Goal: Communication & Community: Participate in discussion

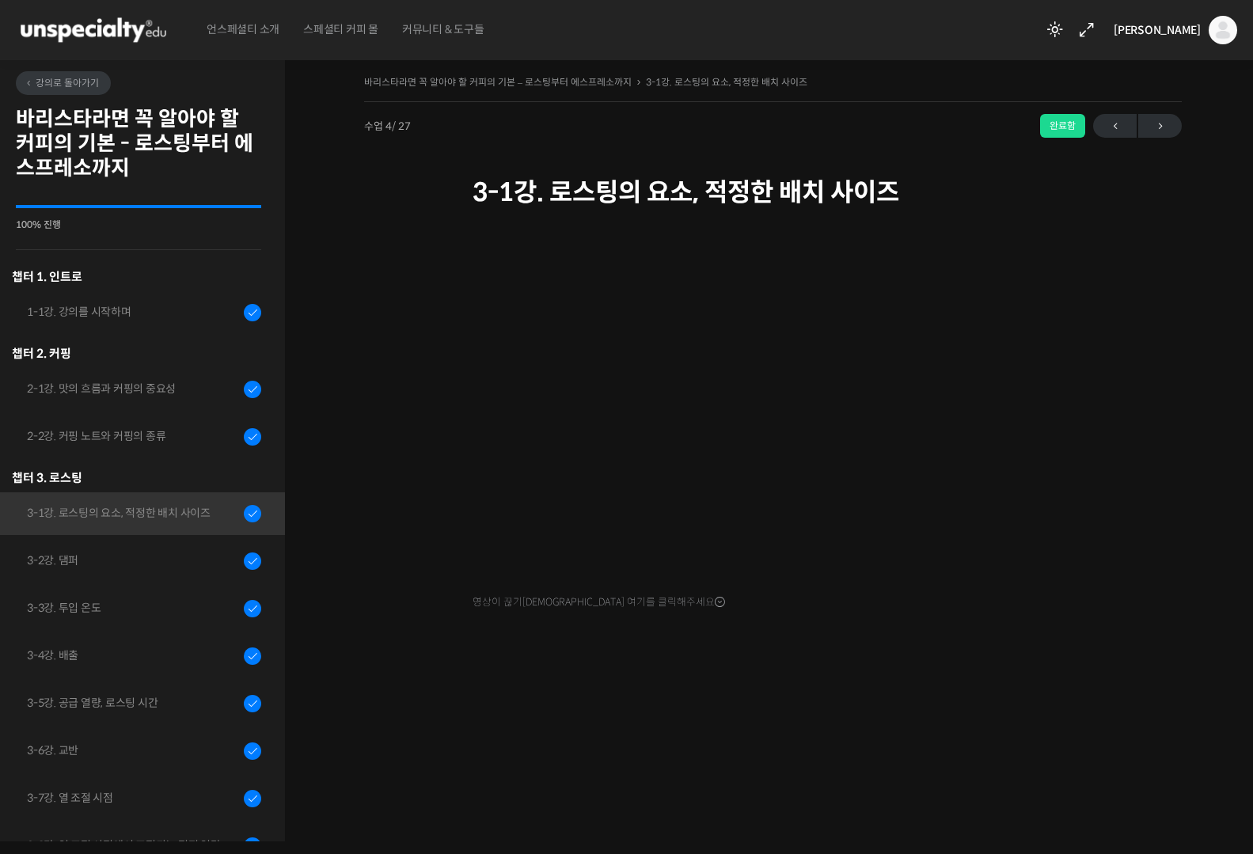
scroll to position [402, 0]
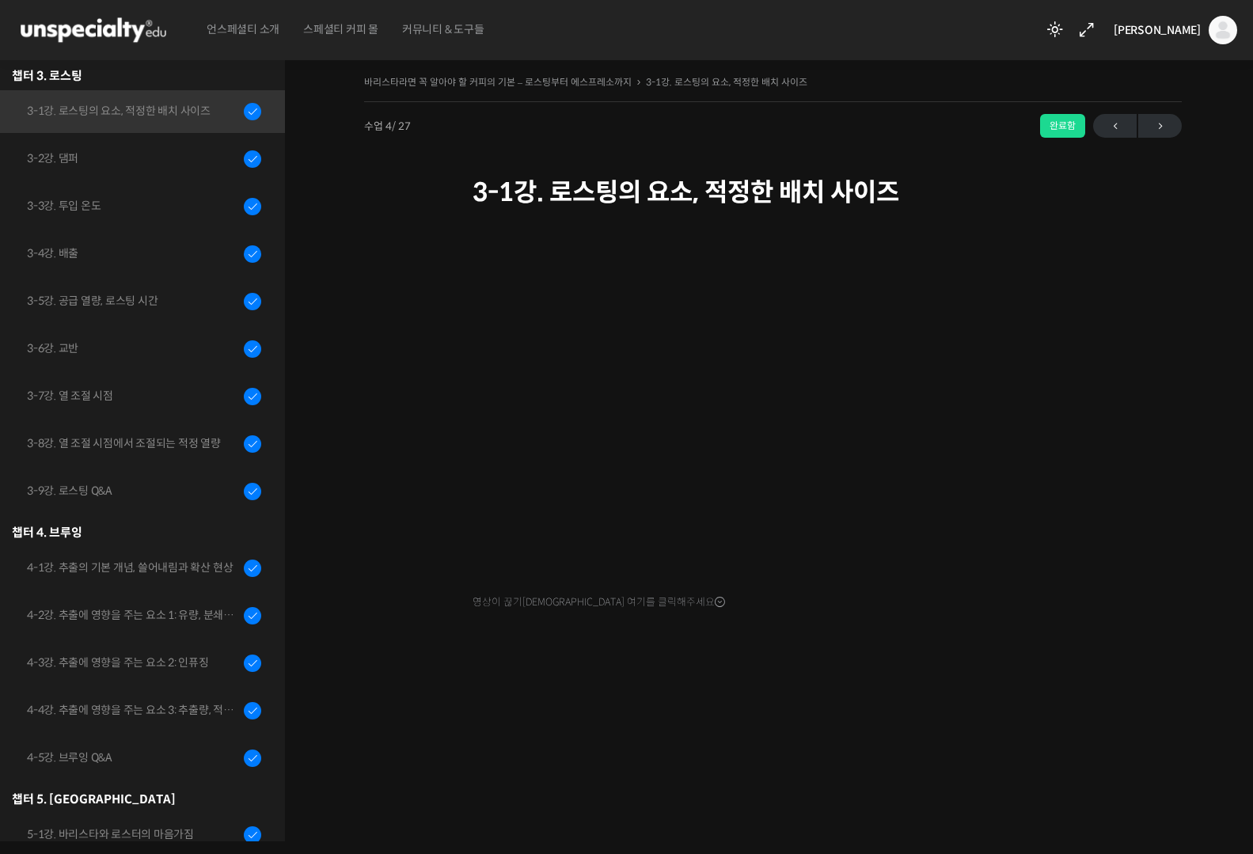
click at [128, 47] on img at bounding box center [93, 29] width 155 height 47
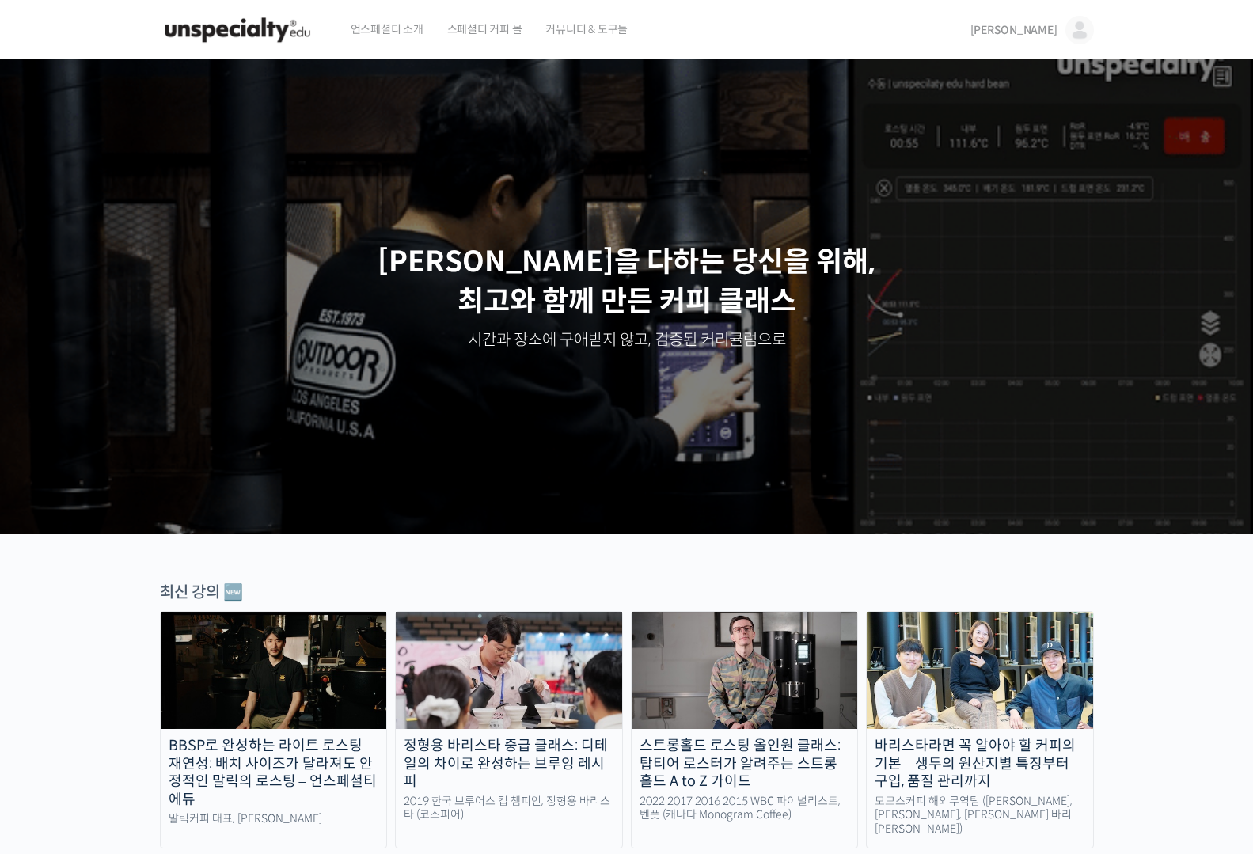
click at [1040, 23] on span "[PERSON_NAME]" at bounding box center [1013, 30] width 87 height 14
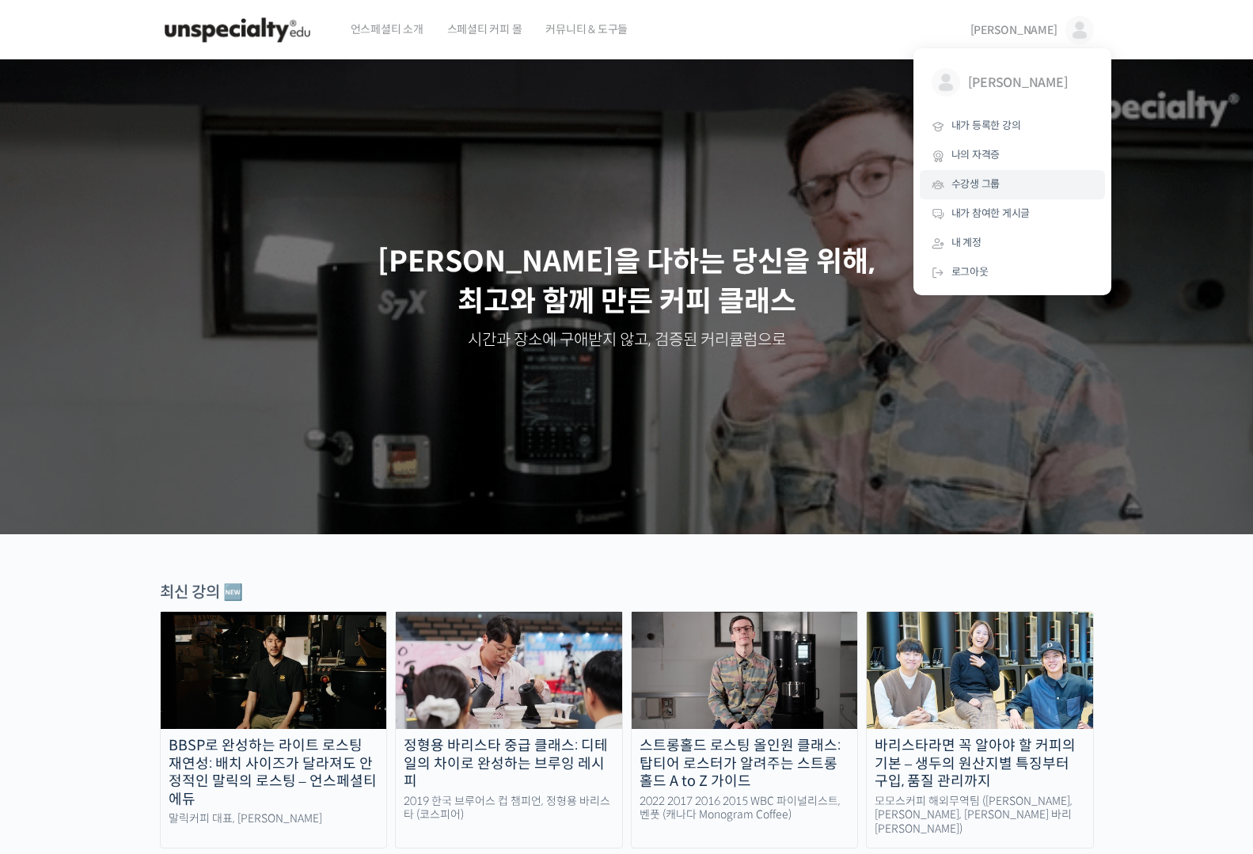
click at [992, 193] on link "수강생 그룹" at bounding box center [1011, 184] width 185 height 29
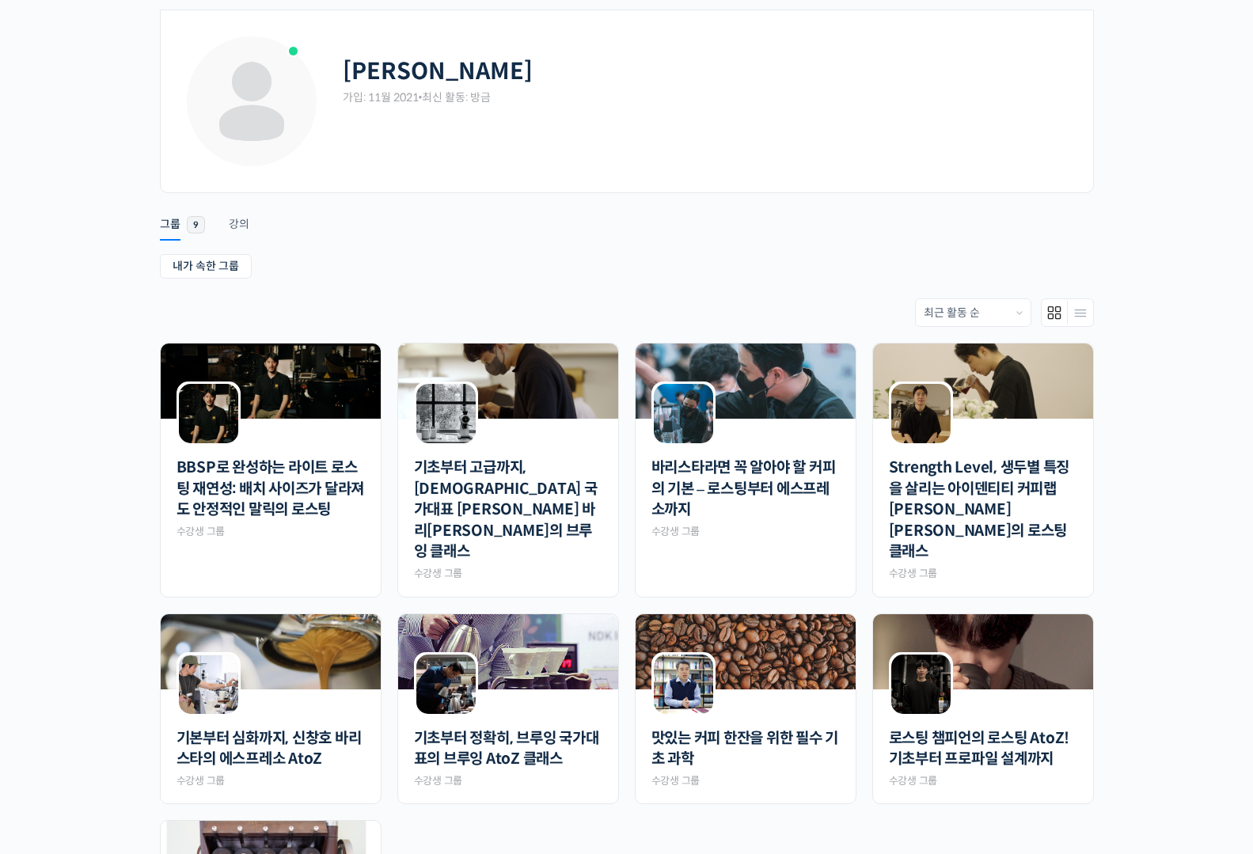
scroll to position [63, 0]
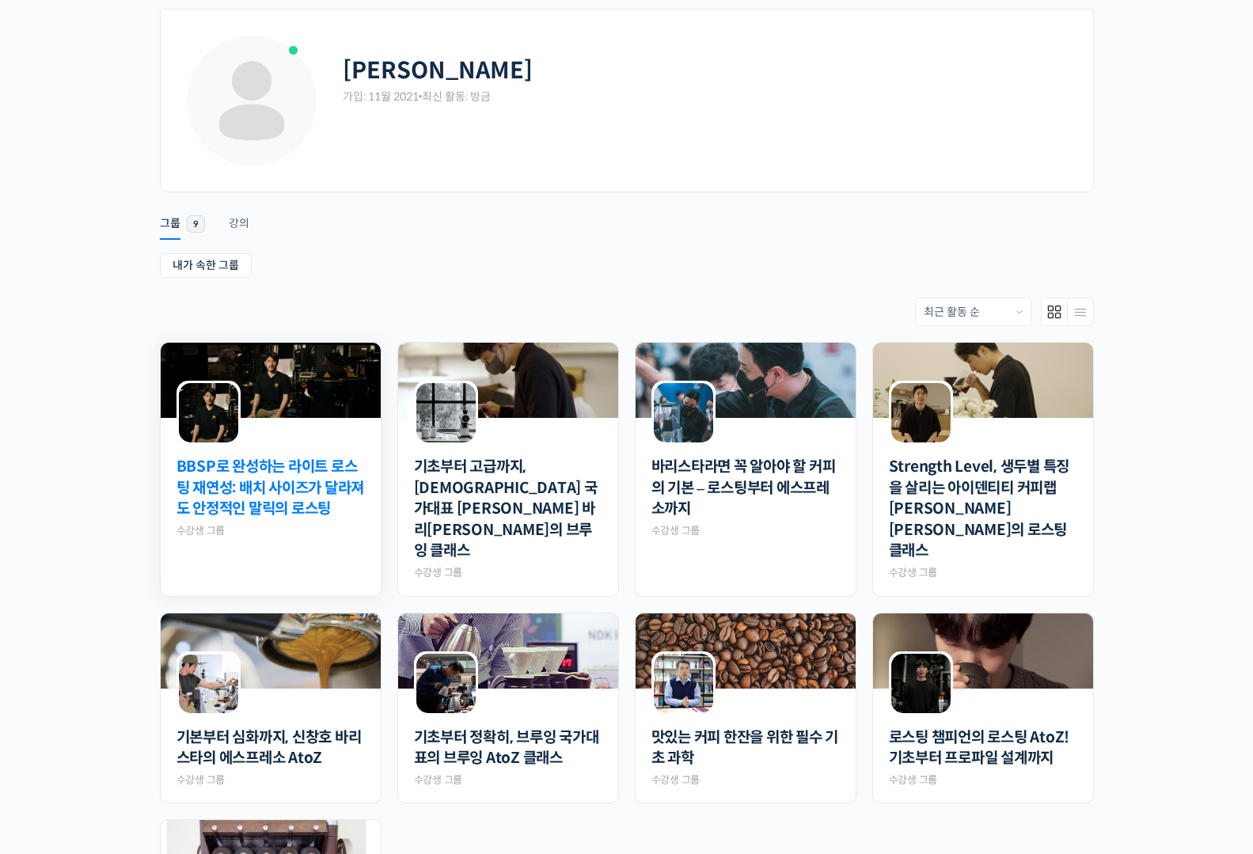
click at [290, 482] on link "BBSP로 완성하는 라이트 로스팅 재연성: 배치 사이즈가 달라져도 안정적인 말릭의 로스팅" at bounding box center [270, 488] width 188 height 63
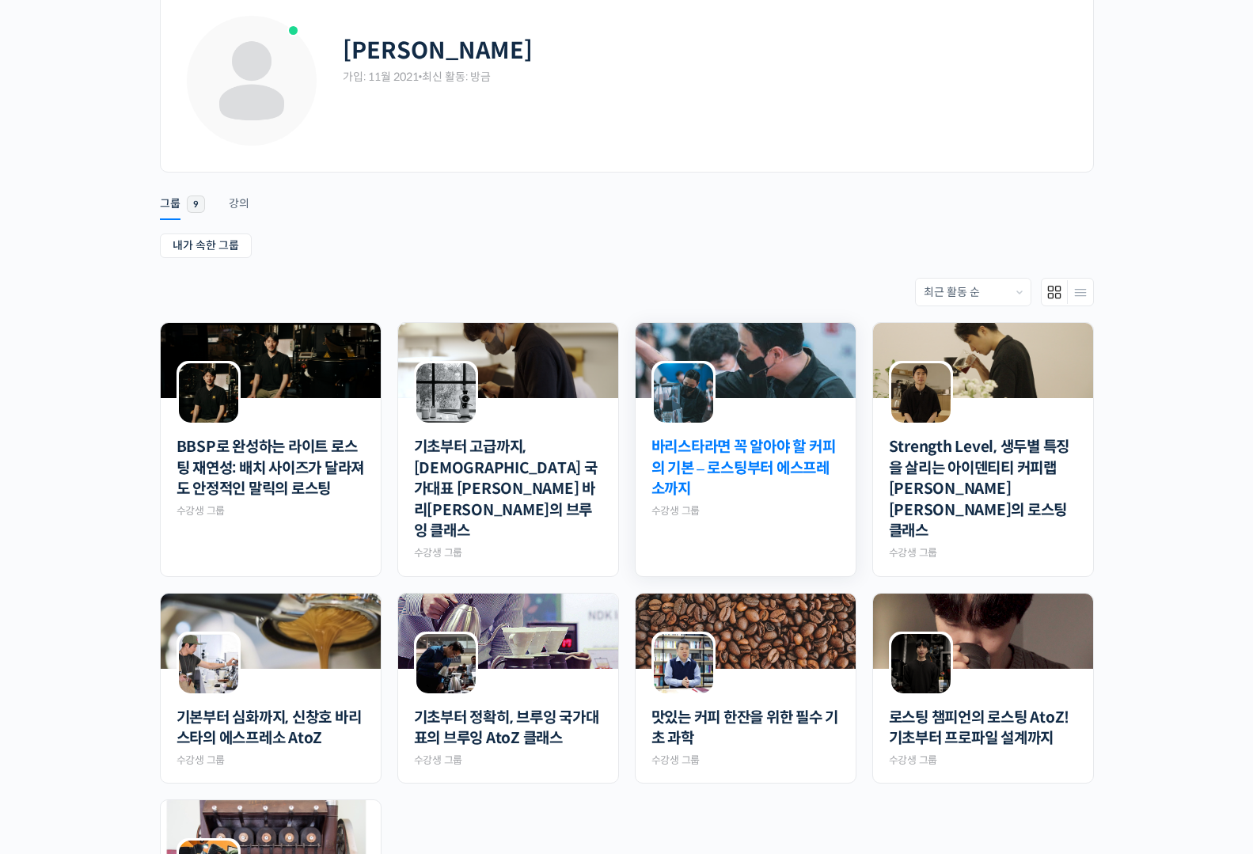
scroll to position [85, 0]
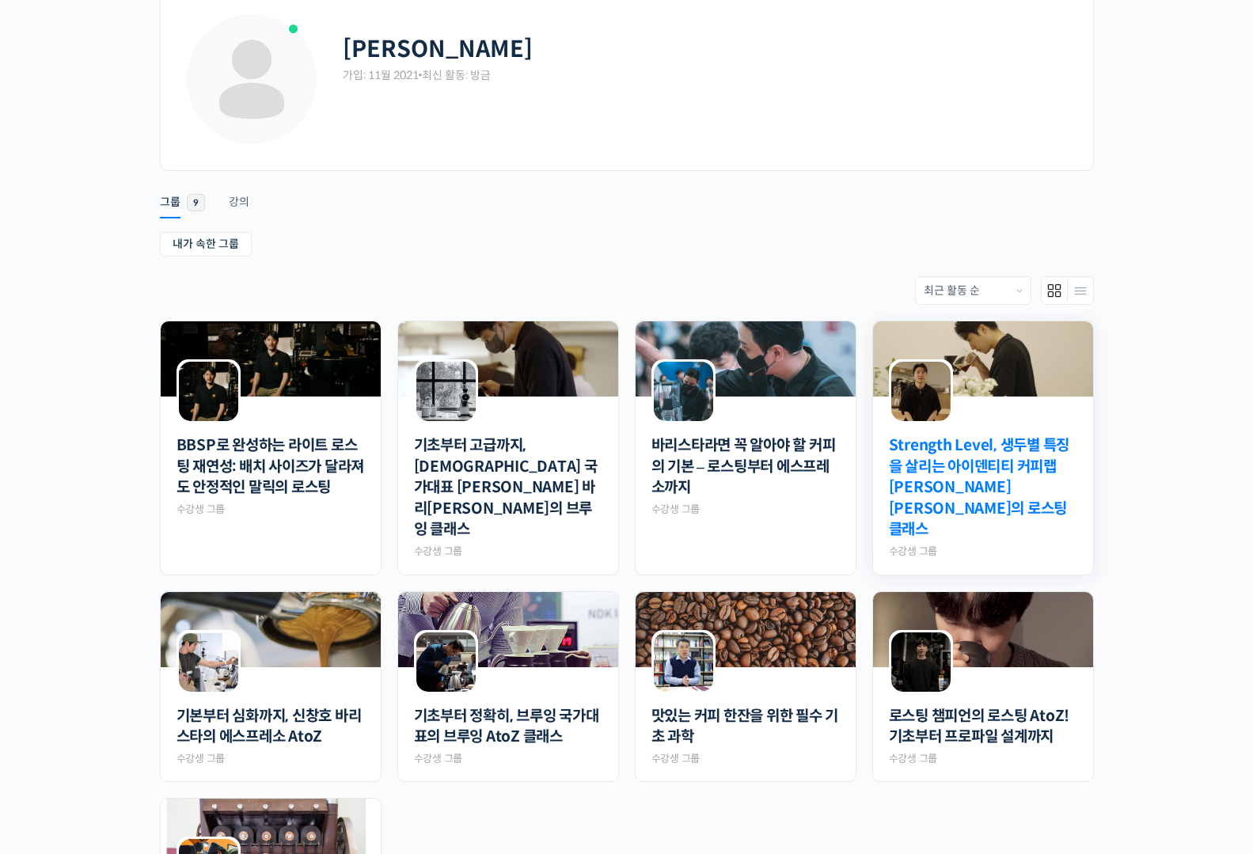
click at [960, 456] on link "Strength Level, 생두별 특징을 살리는 아이덴티티 커피랩 [PERSON_NAME] [PERSON_NAME]의 로스팅 클래스" at bounding box center [983, 487] width 188 height 105
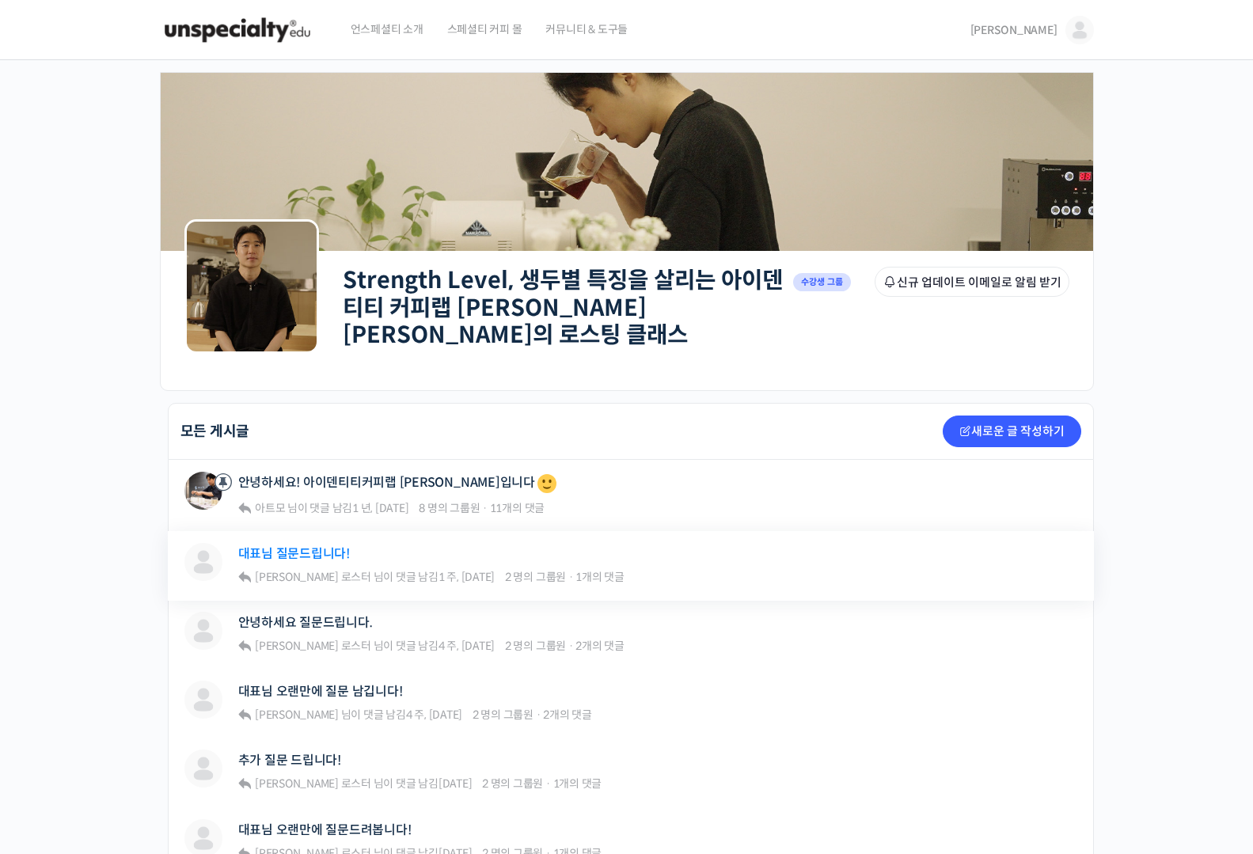
click at [312, 546] on link "대표님 질문드립니다!" at bounding box center [294, 553] width 112 height 15
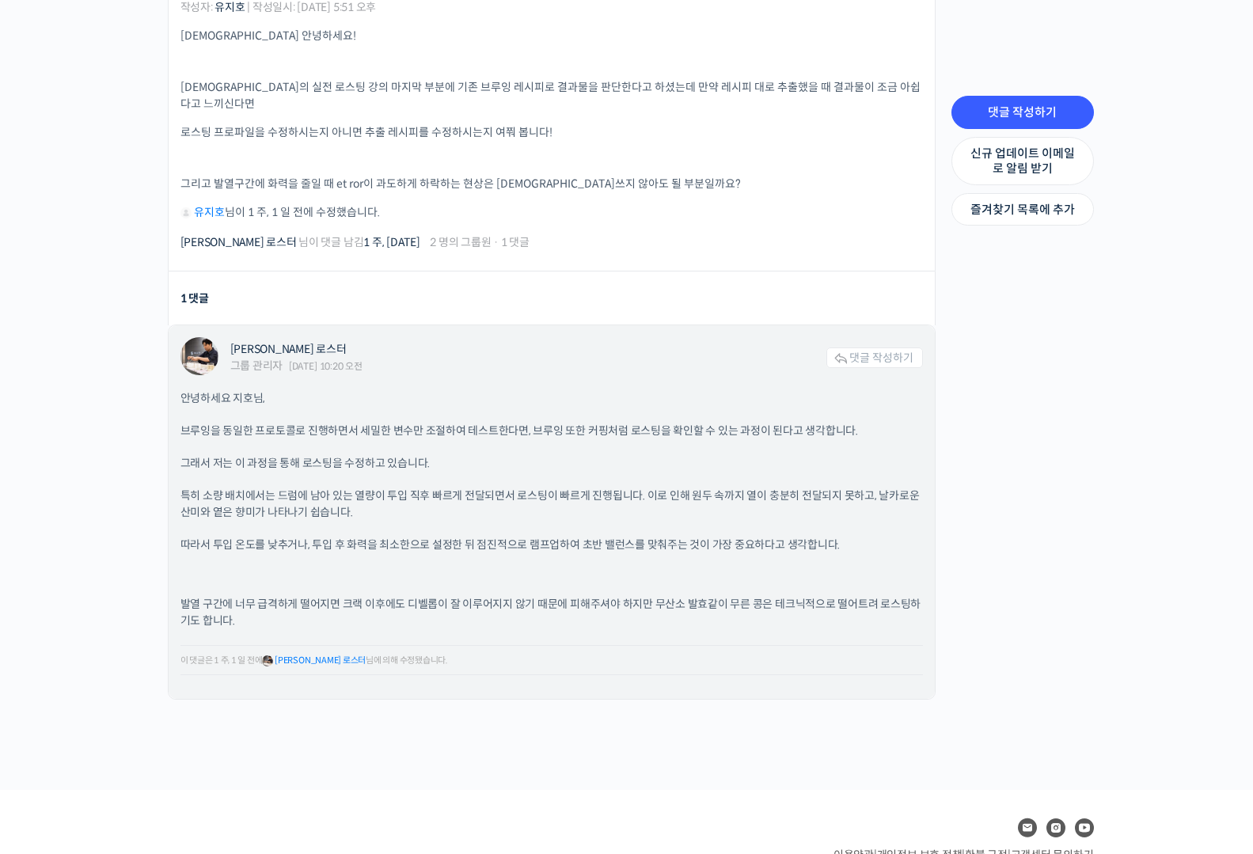
scroll to position [516, 0]
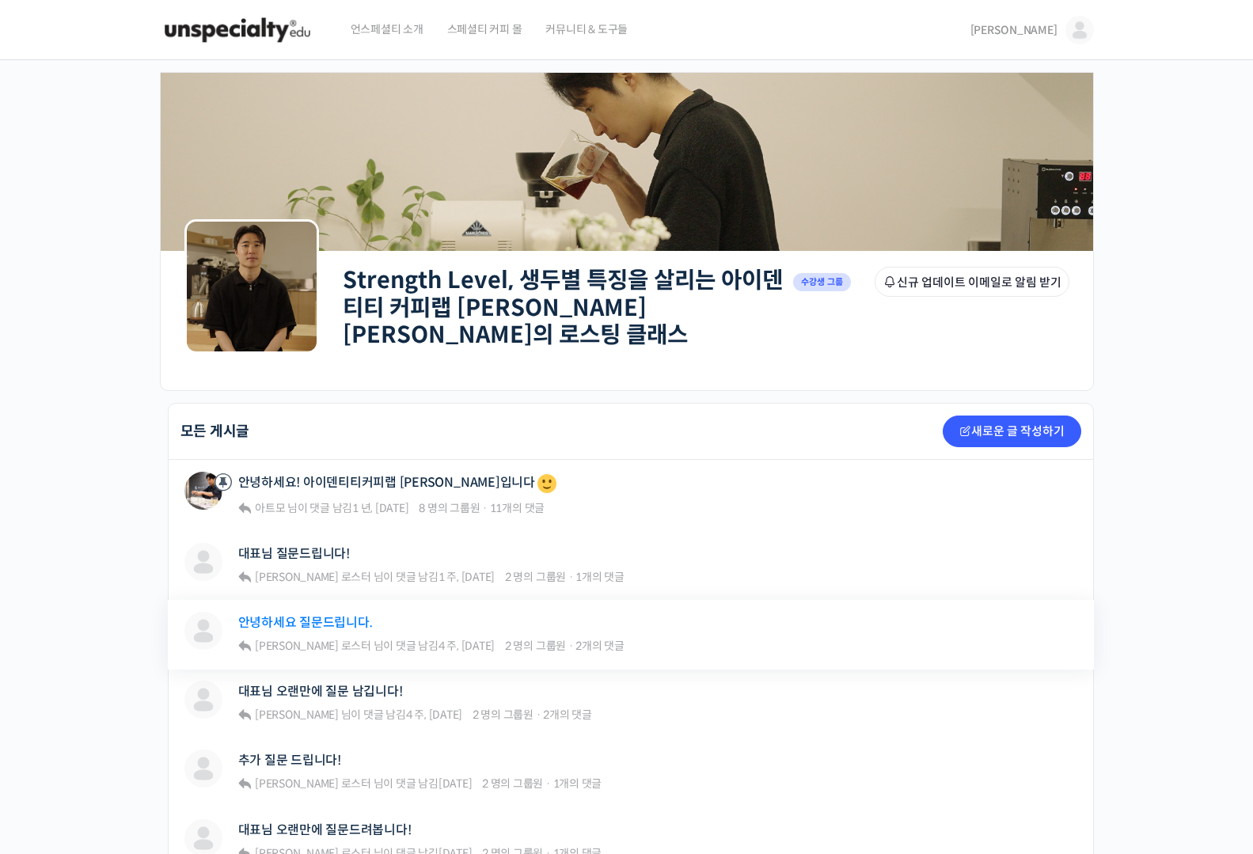
click at [292, 615] on link "안녕하세요 질문드립니다." at bounding box center [305, 622] width 135 height 15
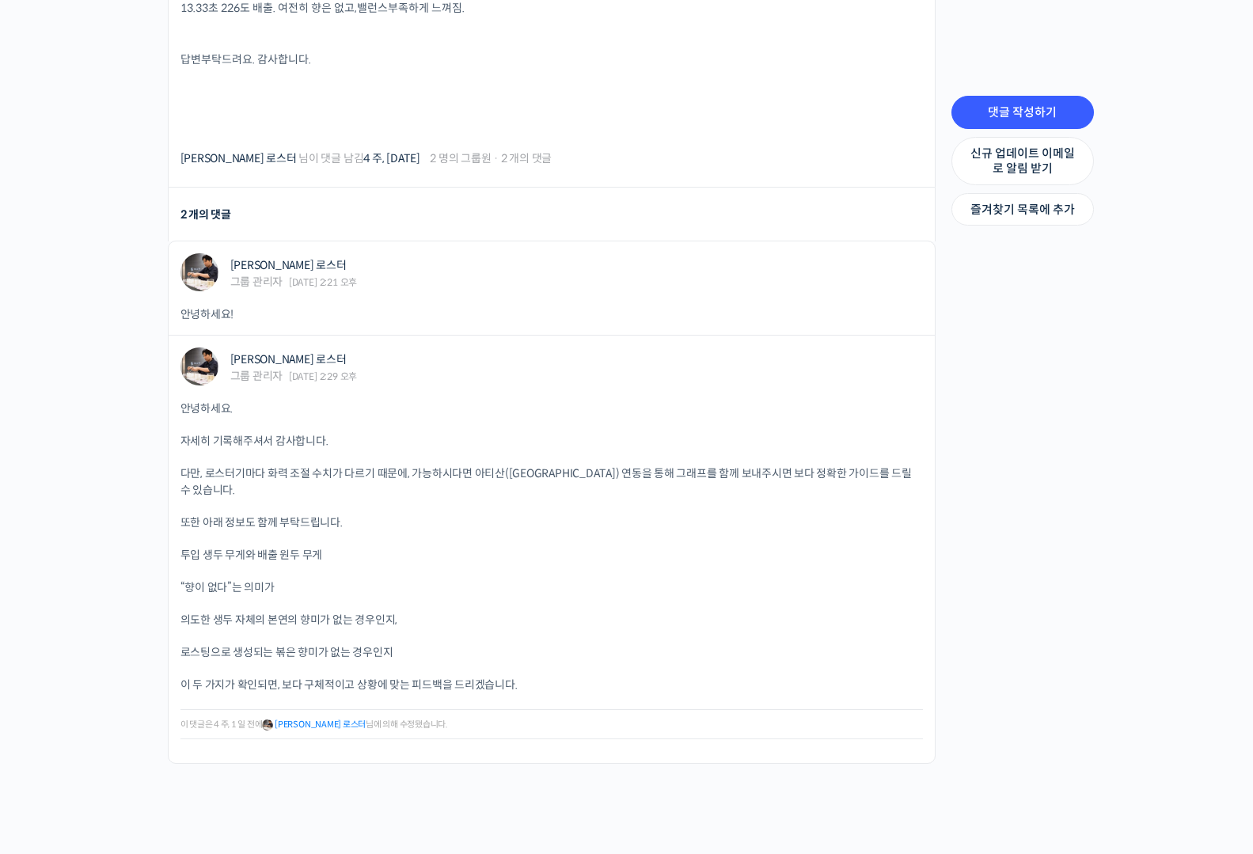
scroll to position [1895, 0]
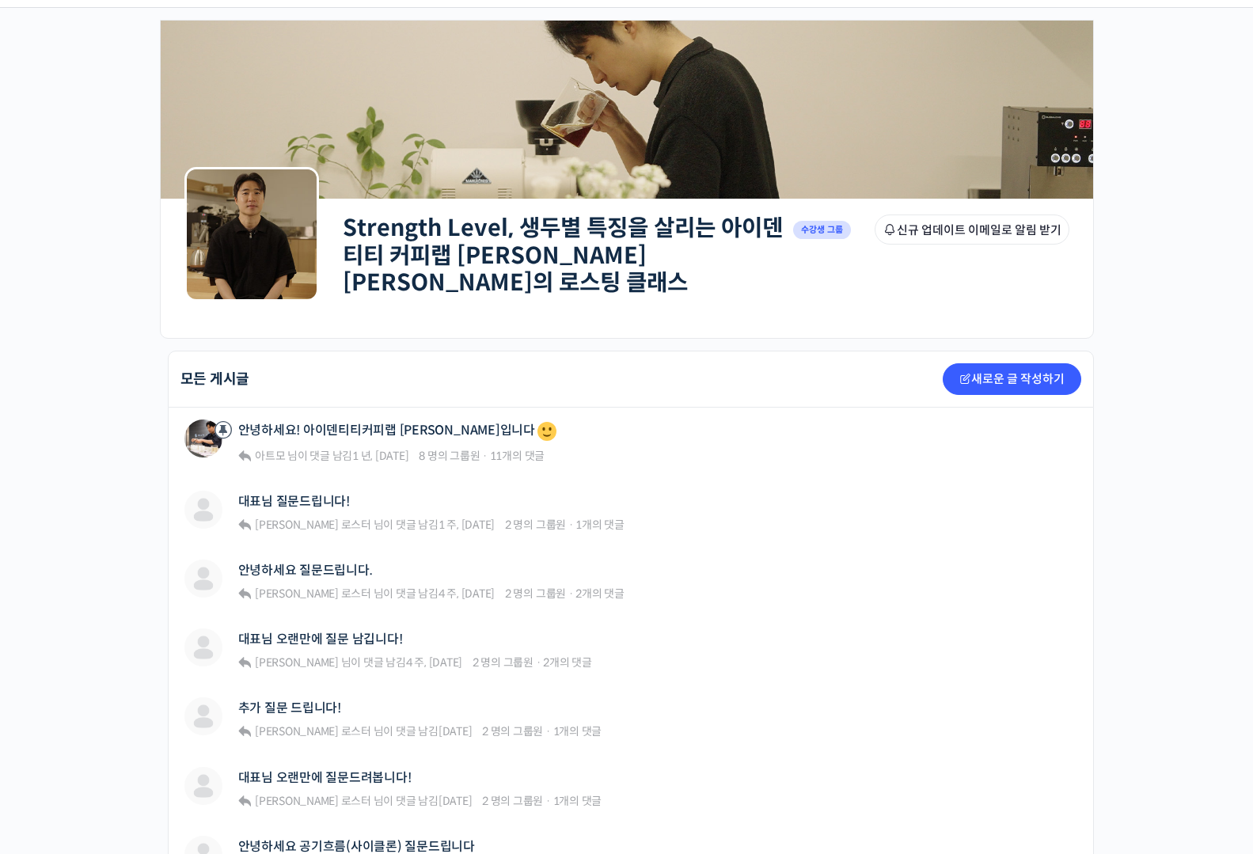
scroll to position [55, 0]
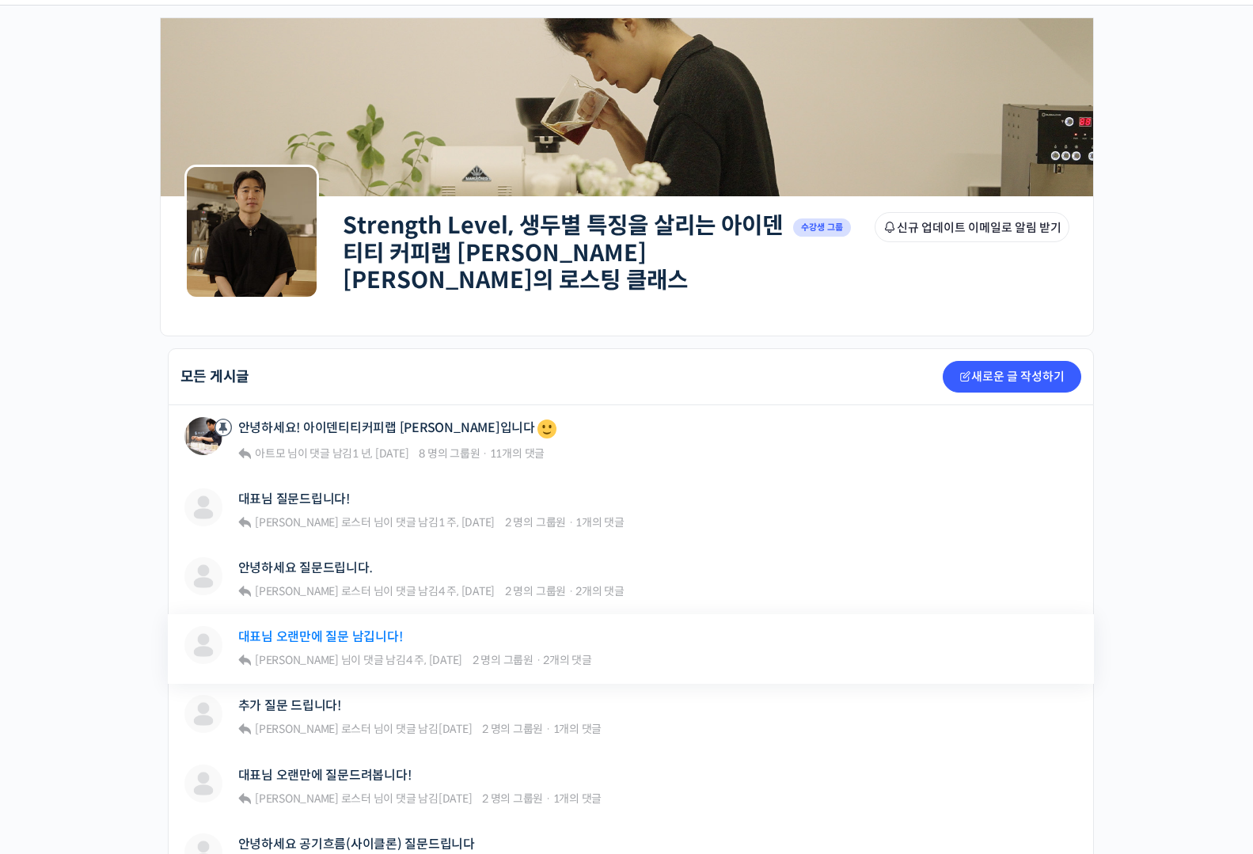
click at [349, 629] on link "대표님 오랜만에 질문 남깁니다!" at bounding box center [320, 636] width 165 height 15
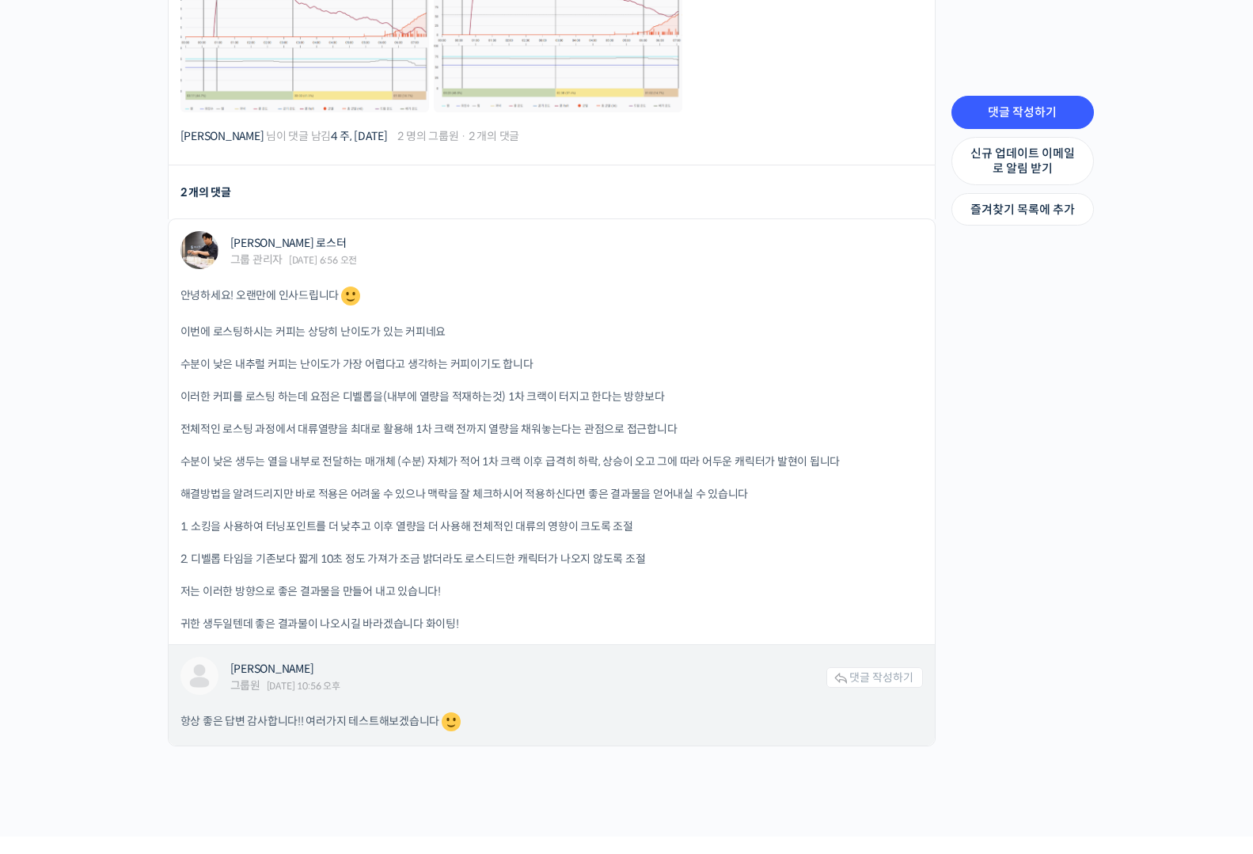
scroll to position [963, 0]
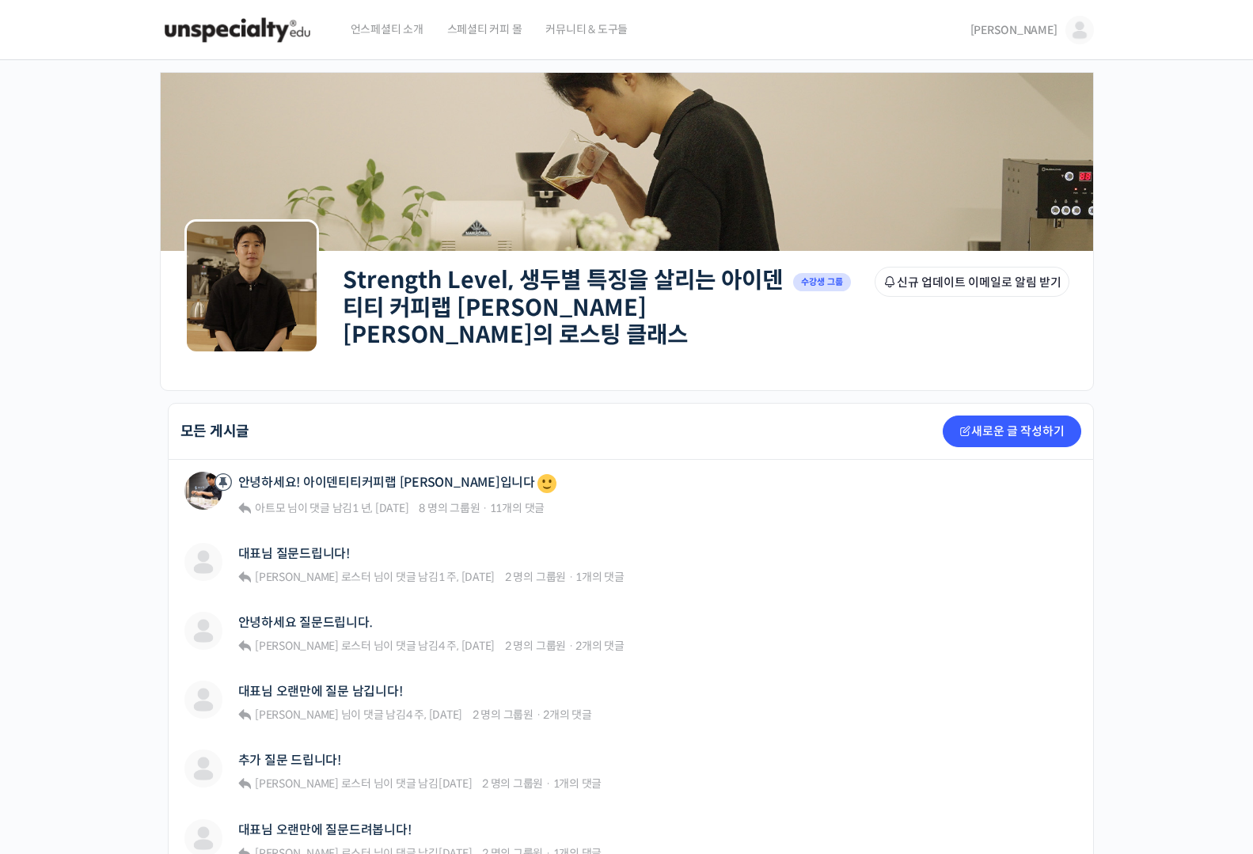
click at [1055, 28] on span "[PERSON_NAME]" at bounding box center [1013, 30] width 87 height 14
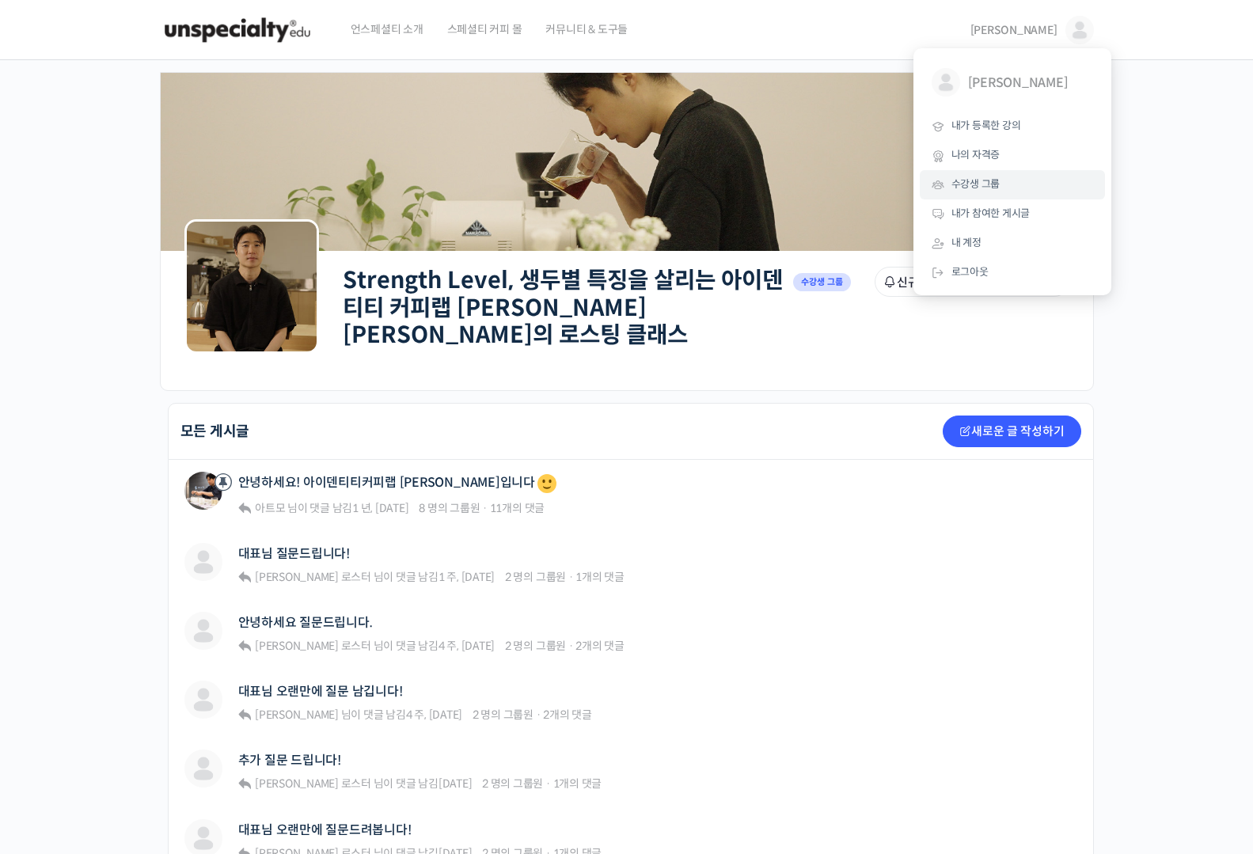
click at [987, 184] on span "수강생 그룹" at bounding box center [975, 183] width 49 height 13
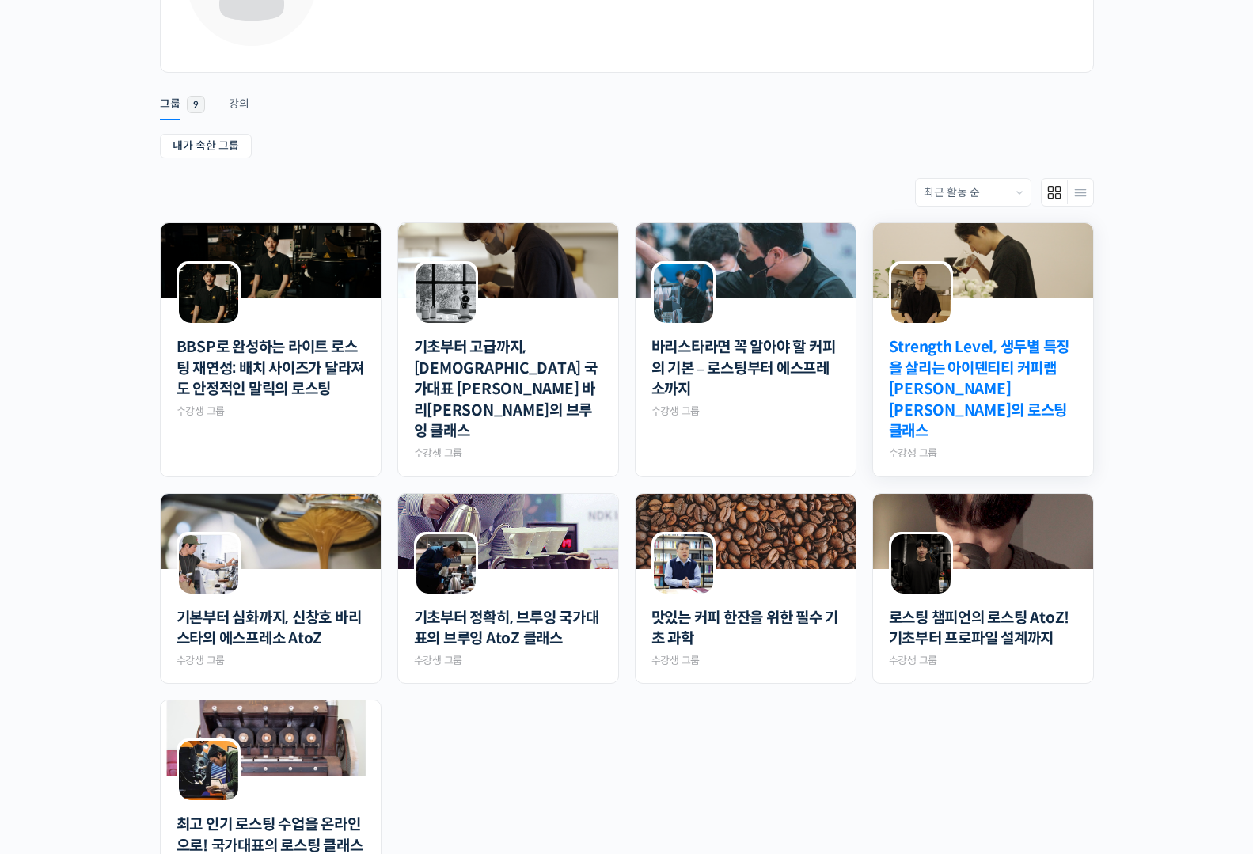
scroll to position [209, 0]
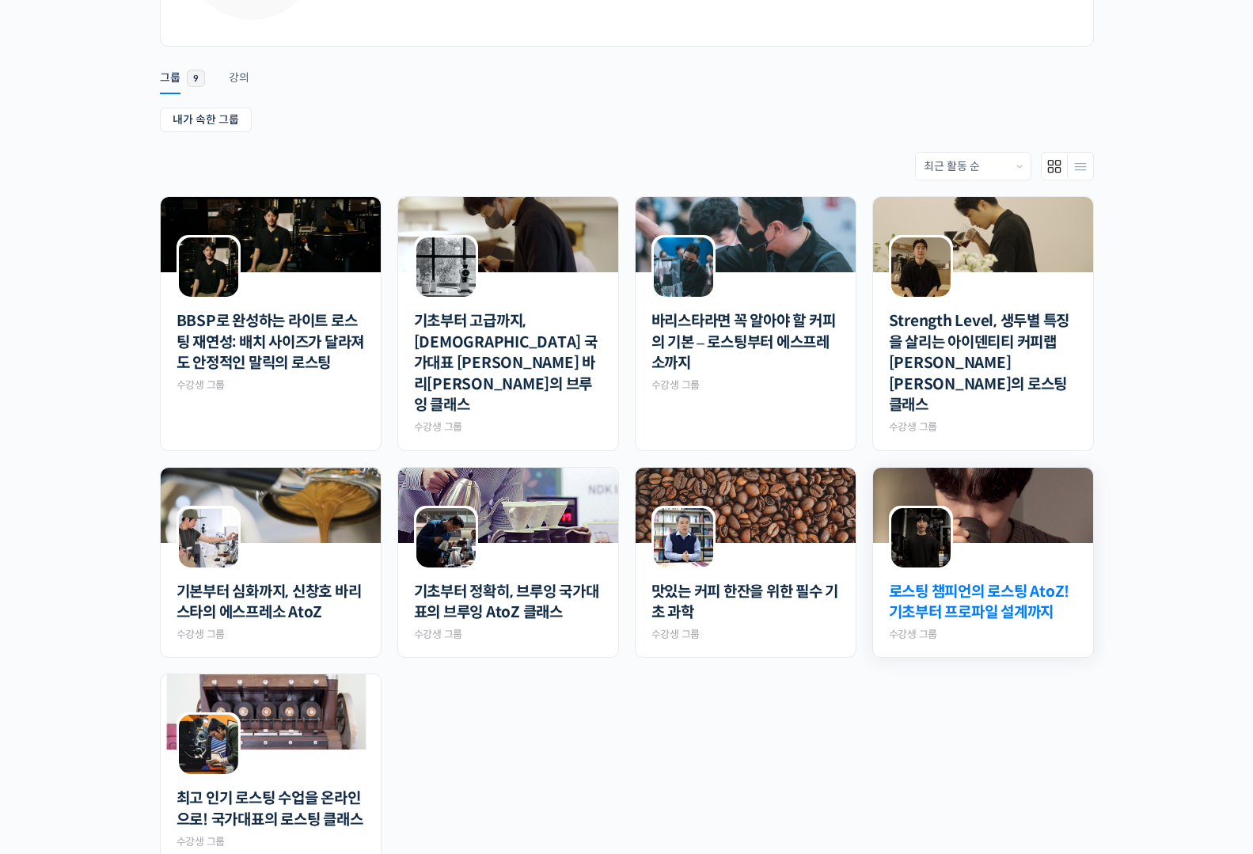
click at [1018, 582] on link "로스팅 챔피언의 로스팅 AtoZ! 기초부터 프로파일 설계까지" at bounding box center [983, 603] width 188 height 42
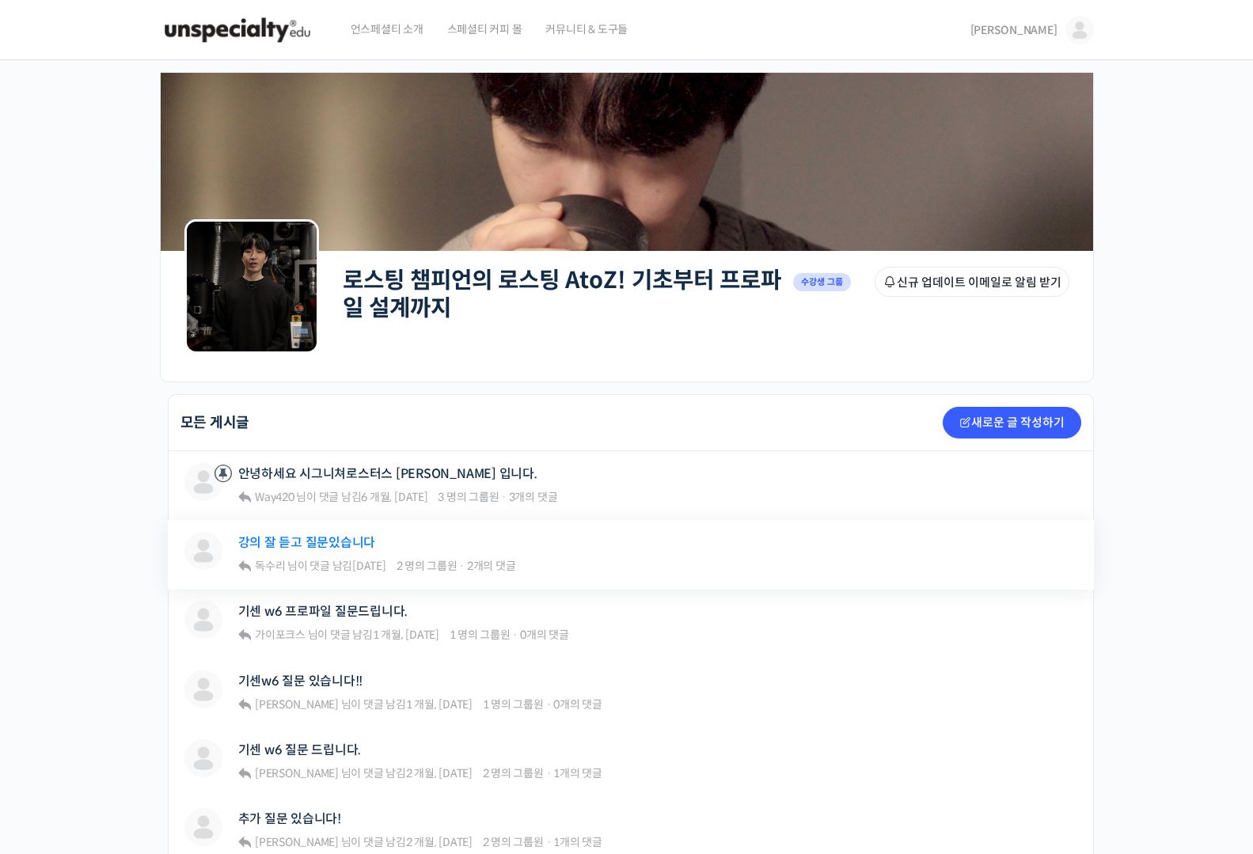
click at [332, 541] on link "강의 잘 듣고 질문있습니다" at bounding box center [307, 542] width 138 height 15
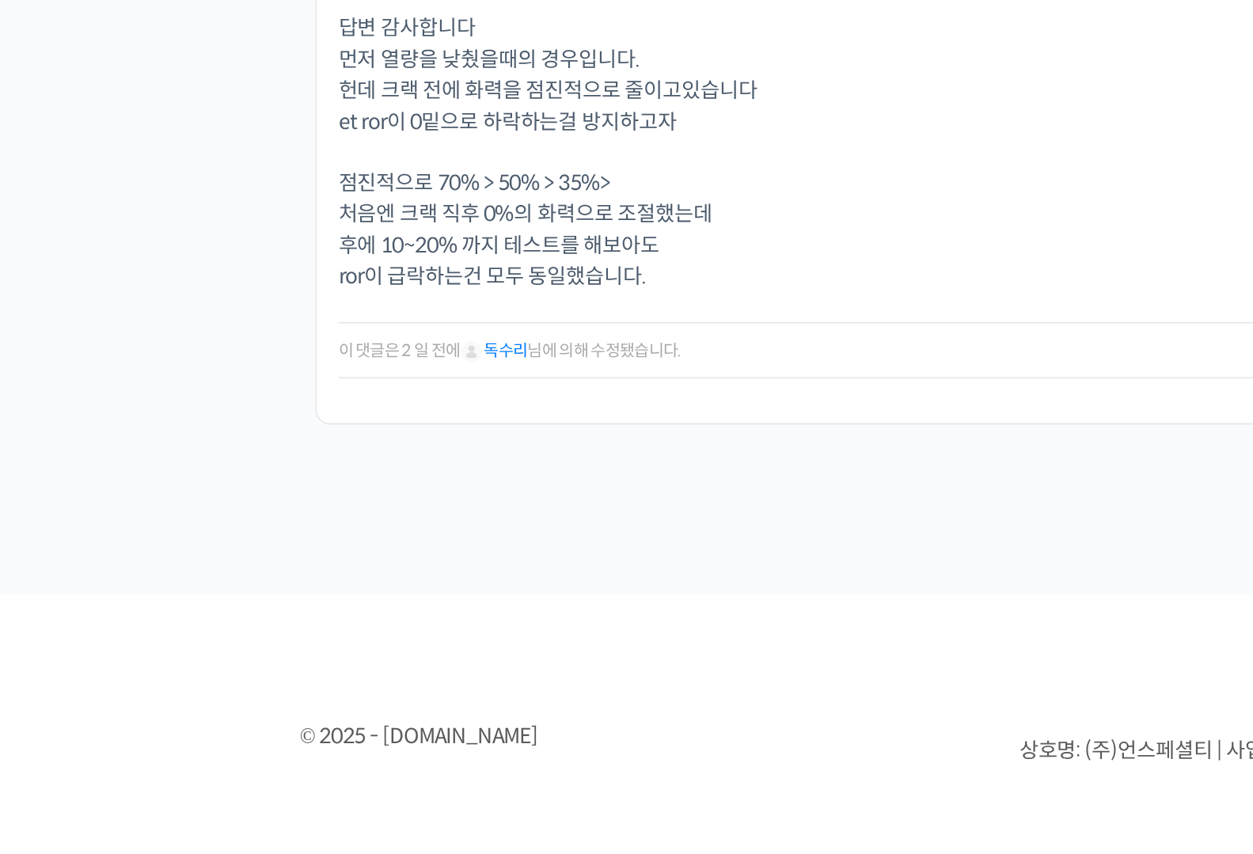
scroll to position [646, 0]
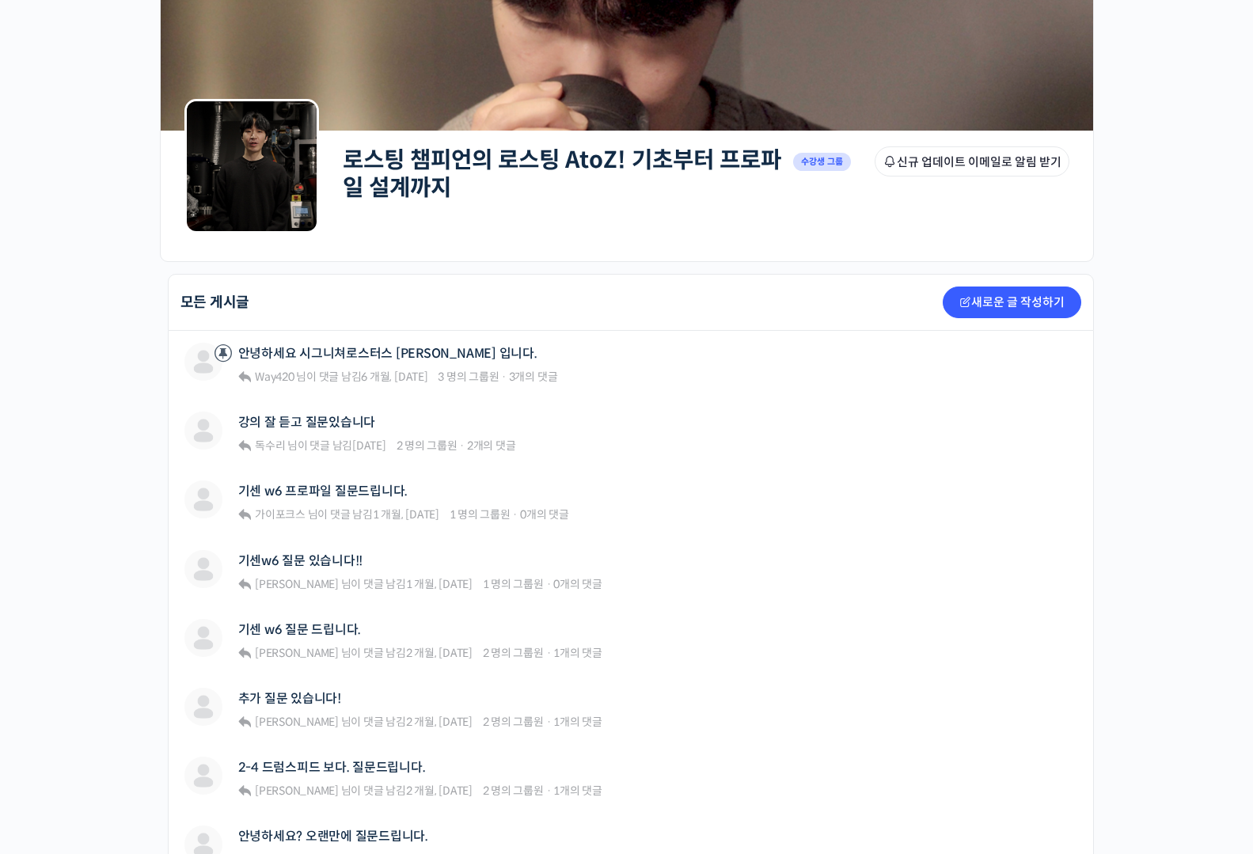
scroll to position [390, 0]
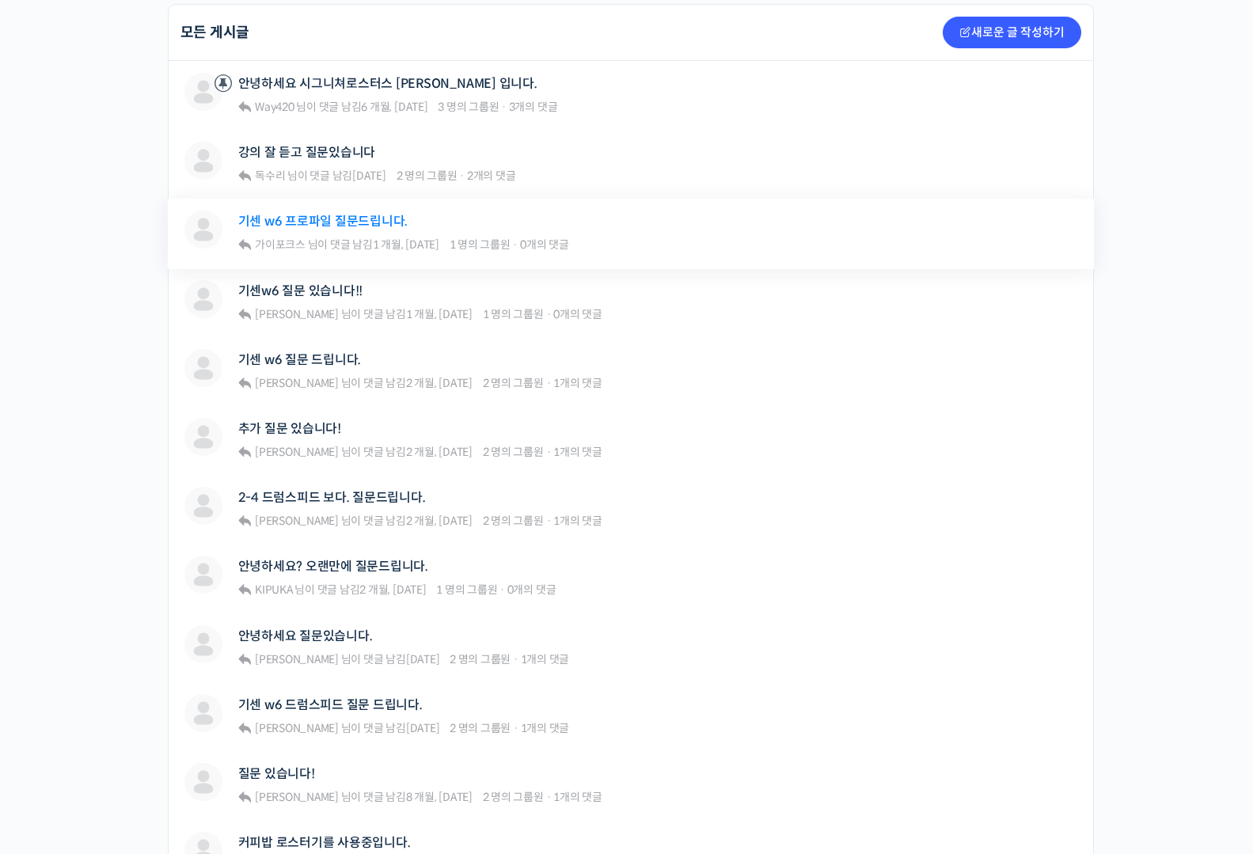
click at [333, 227] on link "기센 w6 프로파일 질문드립니다." at bounding box center [323, 221] width 170 height 15
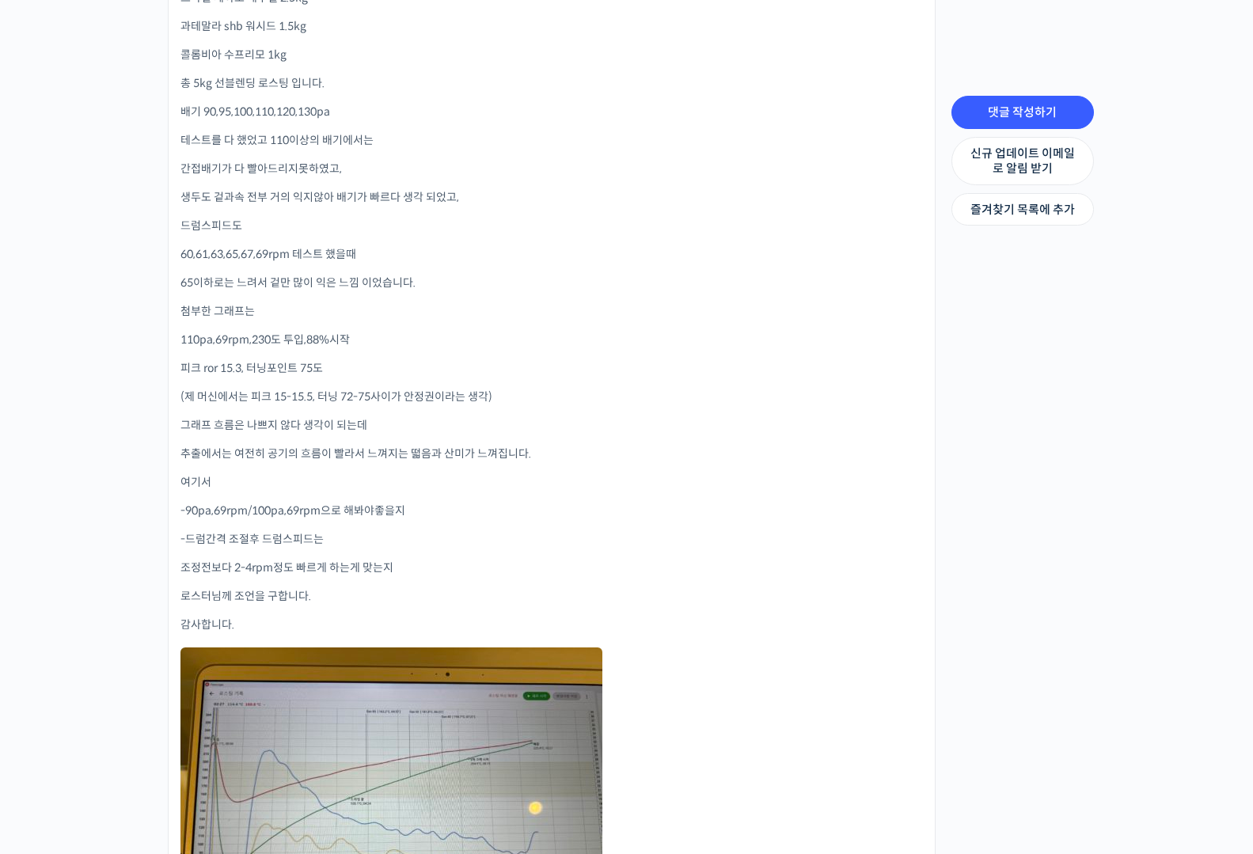
scroll to position [877, 0]
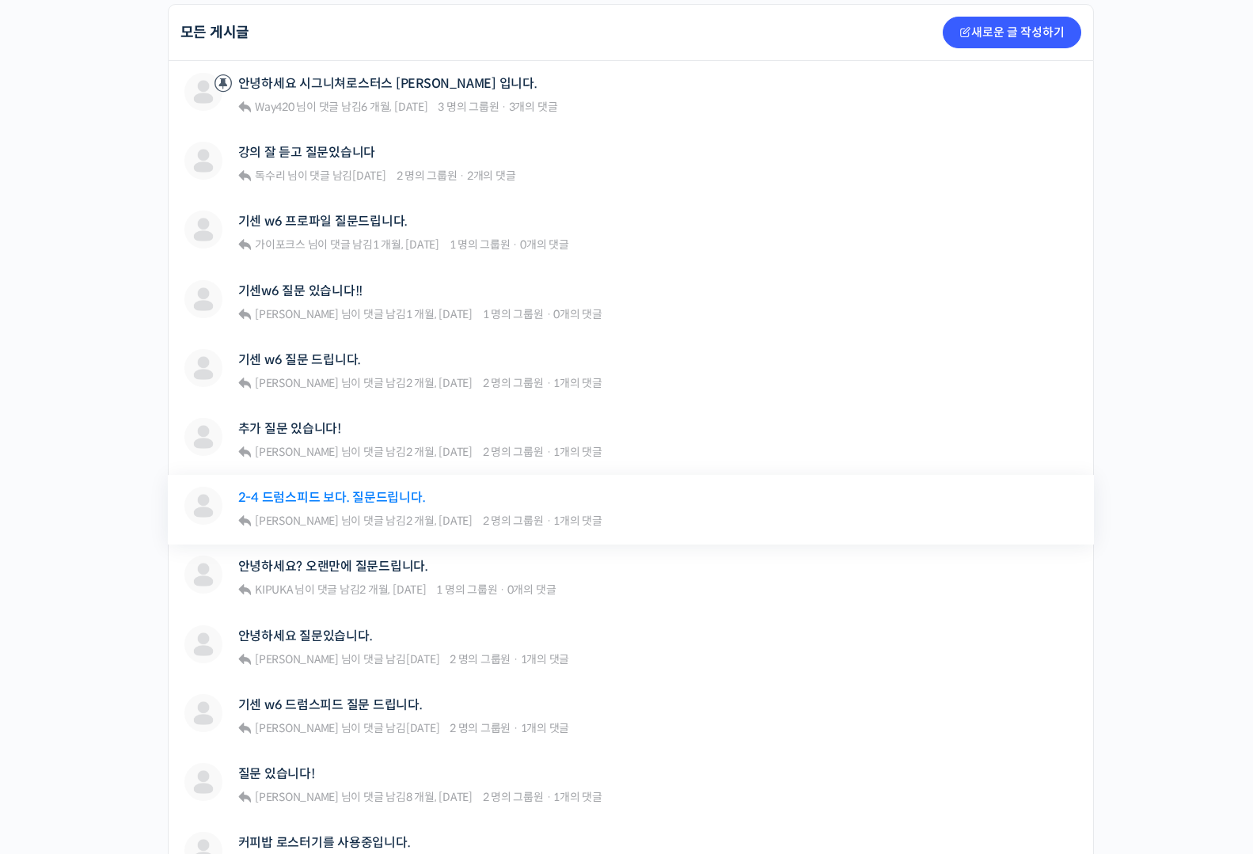
click at [385, 498] on link "2-4 드럼스피드 보다. 질문드립니다." at bounding box center [332, 497] width 188 height 15
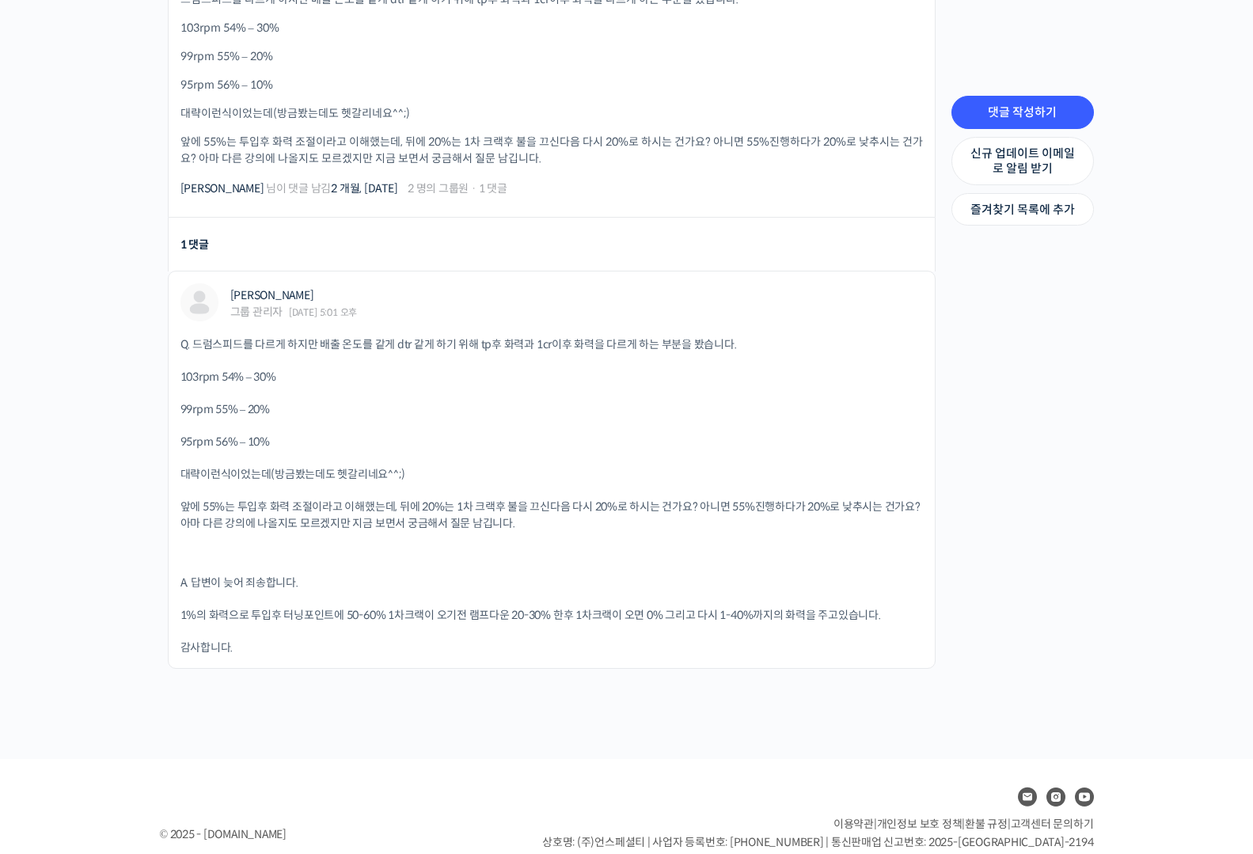
scroll to position [484, 0]
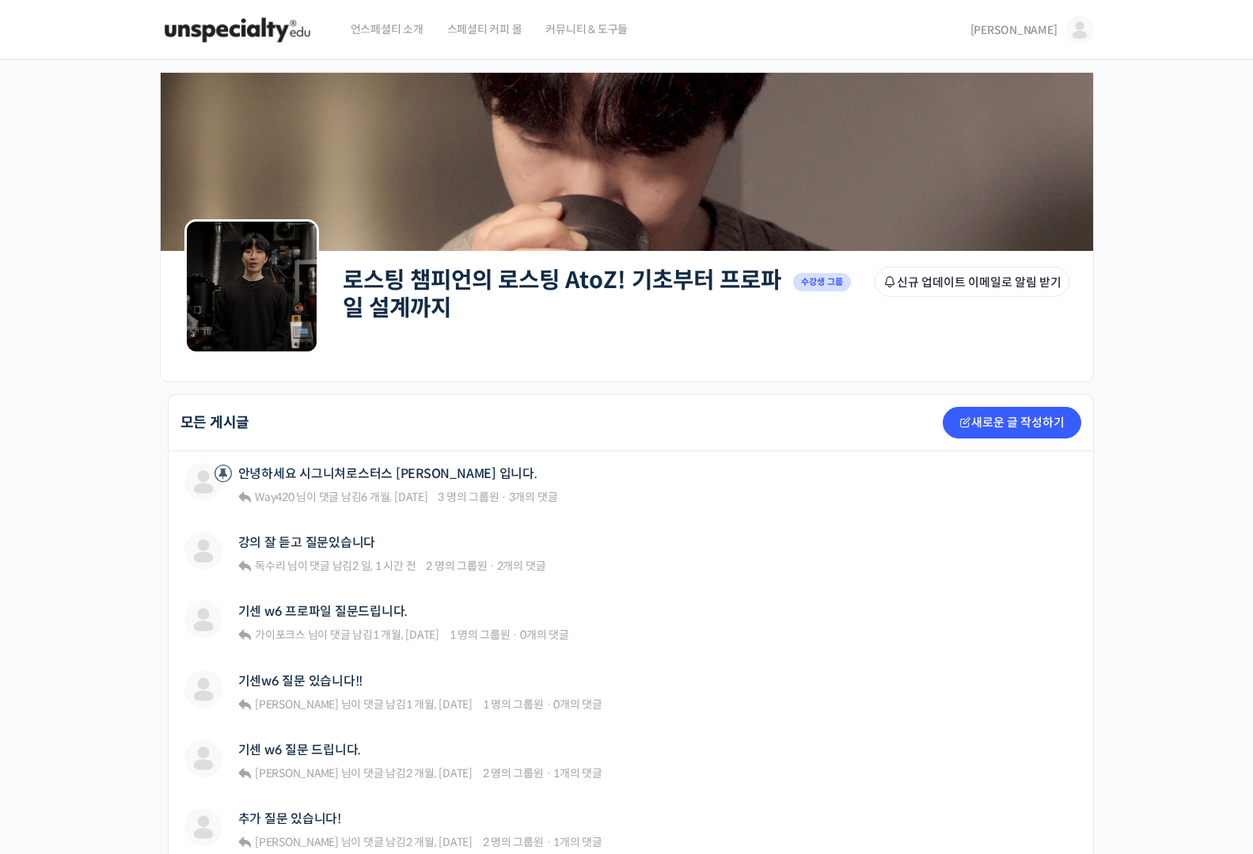
click at [1048, 18] on link "[PERSON_NAME]" at bounding box center [1031, 30] width 123 height 60
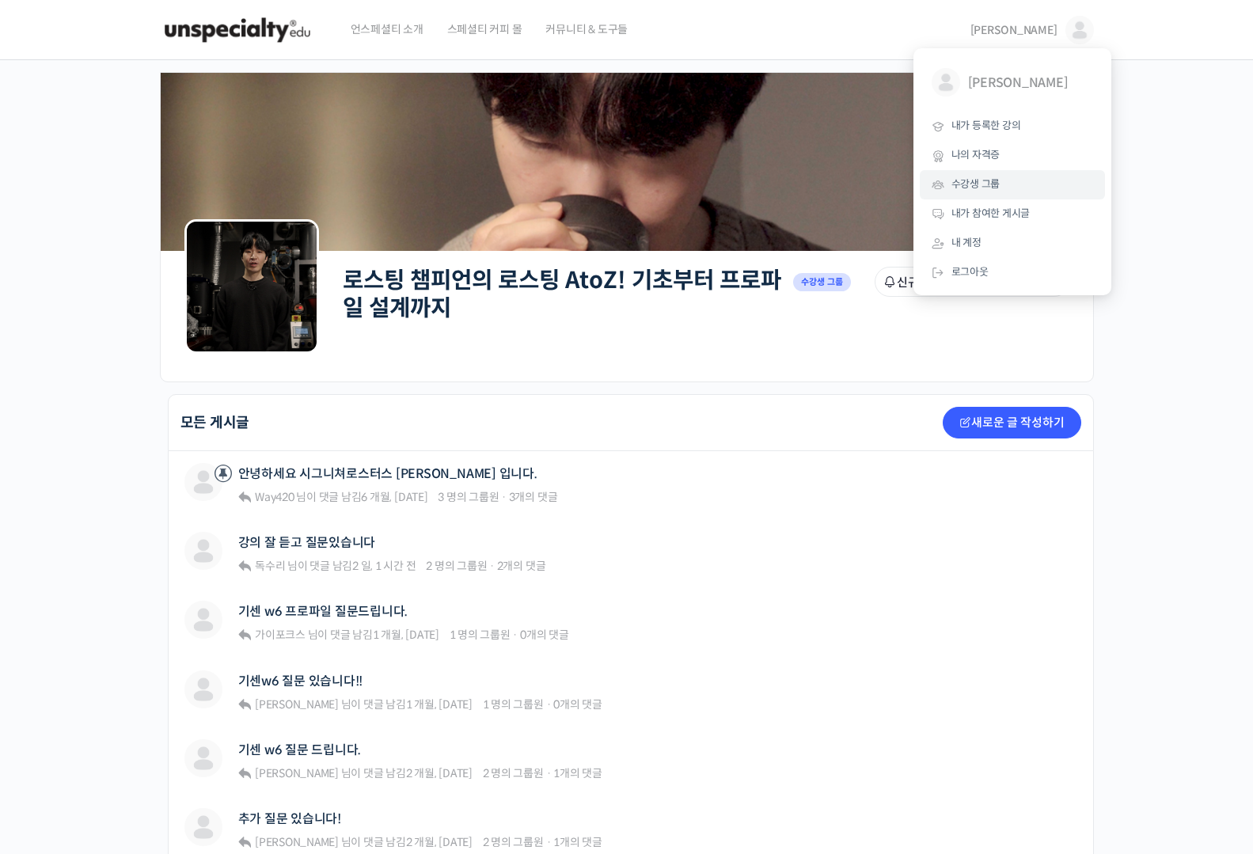
click at [995, 185] on span "수강생 그룹" at bounding box center [975, 183] width 49 height 13
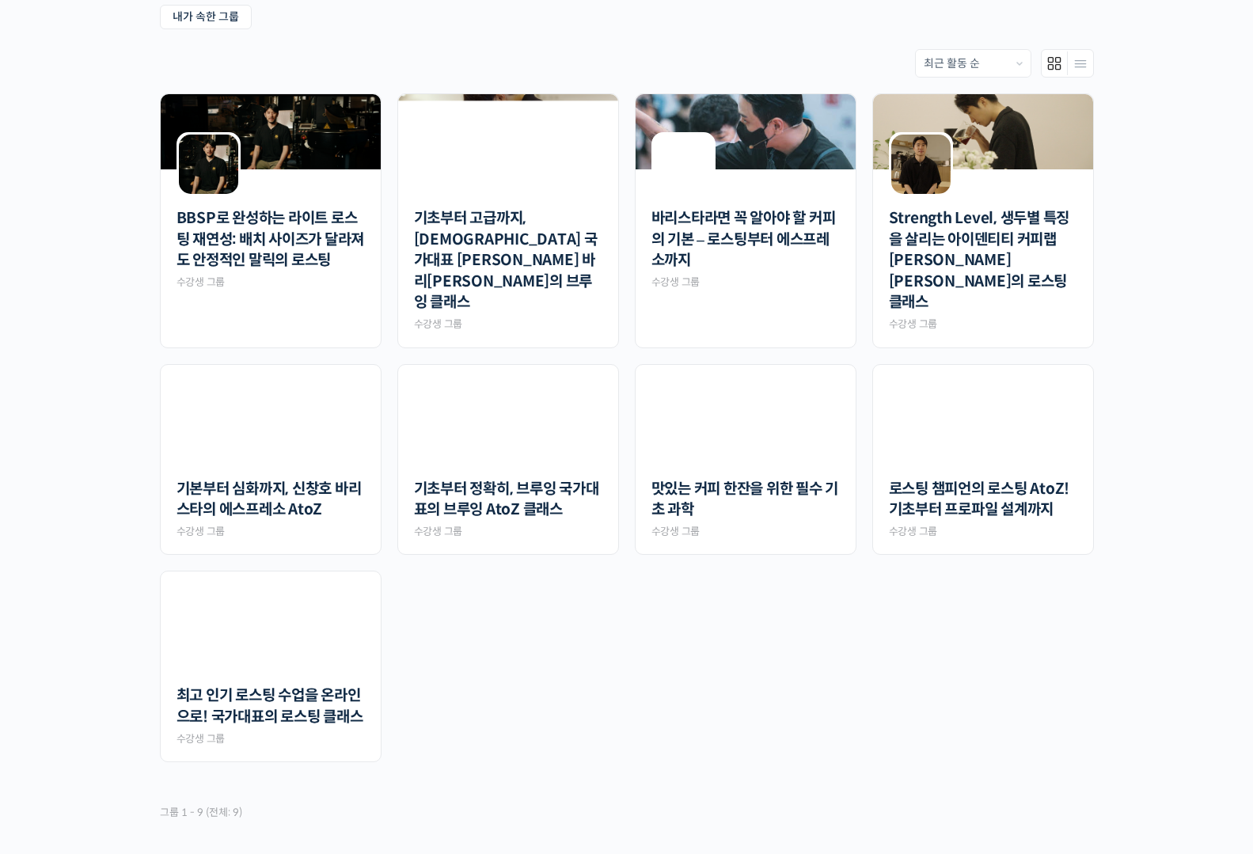
scroll to position [339, 0]
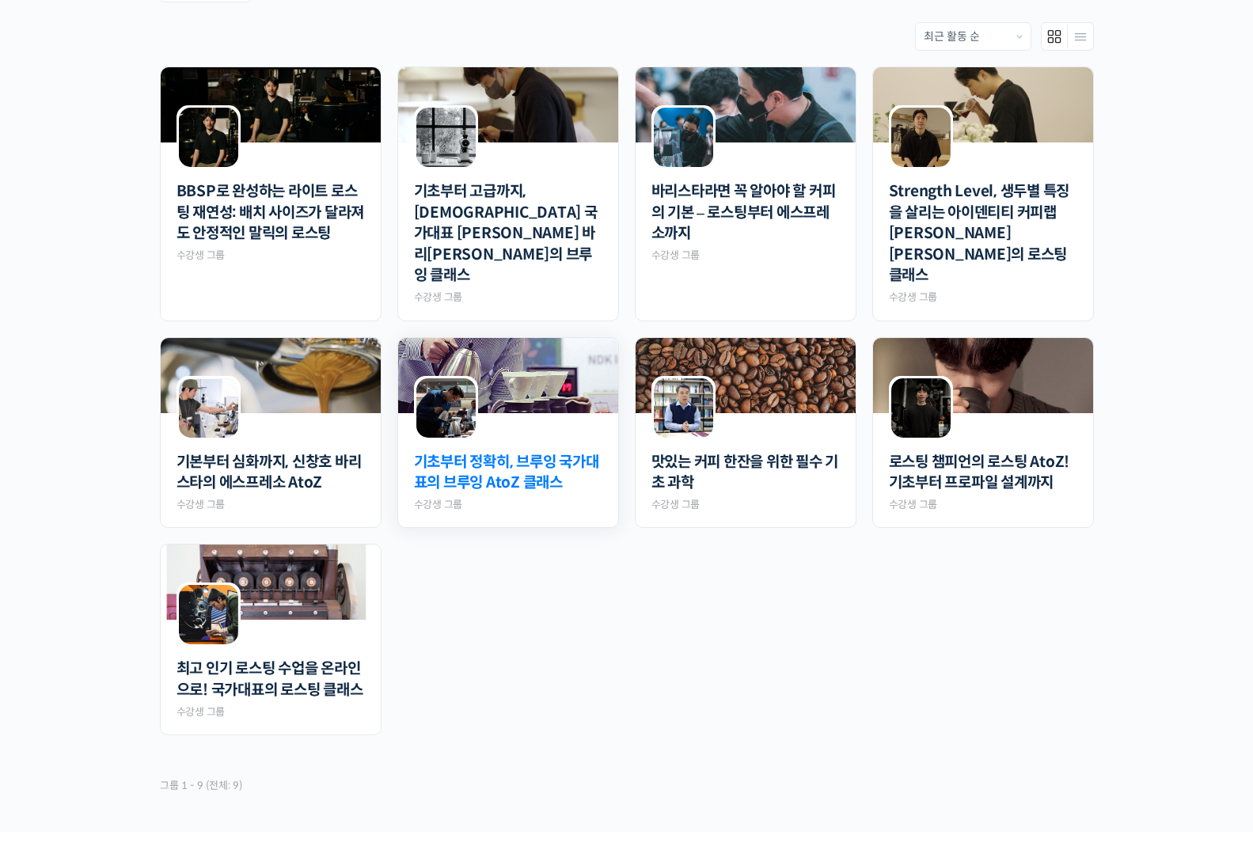
click at [554, 452] on link "기초부터 정확히, 브루잉 국가대표의 브루잉 AtoZ 클래스" at bounding box center [508, 473] width 188 height 42
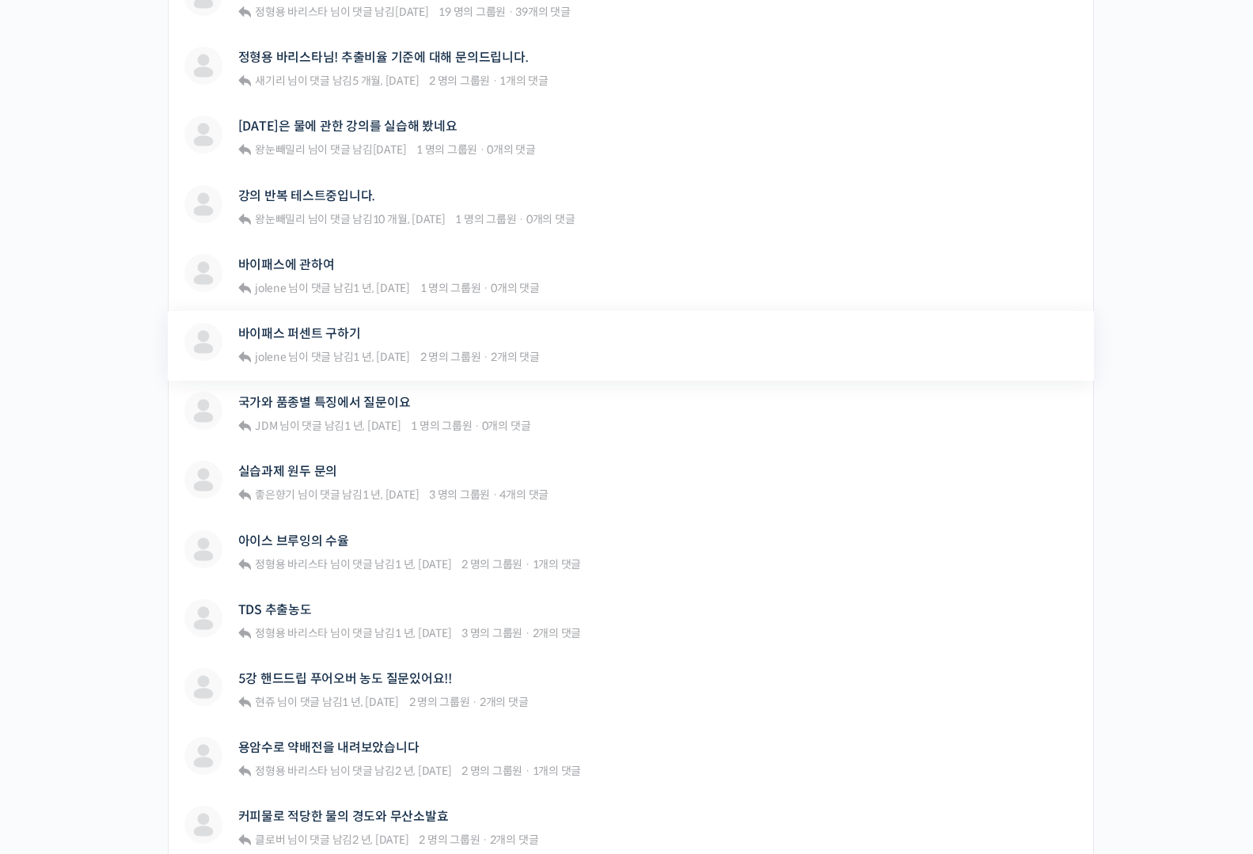
scroll to position [486, 0]
click at [366, 396] on link "국가와 품종별 특징에서 질문이요" at bounding box center [324, 401] width 172 height 15
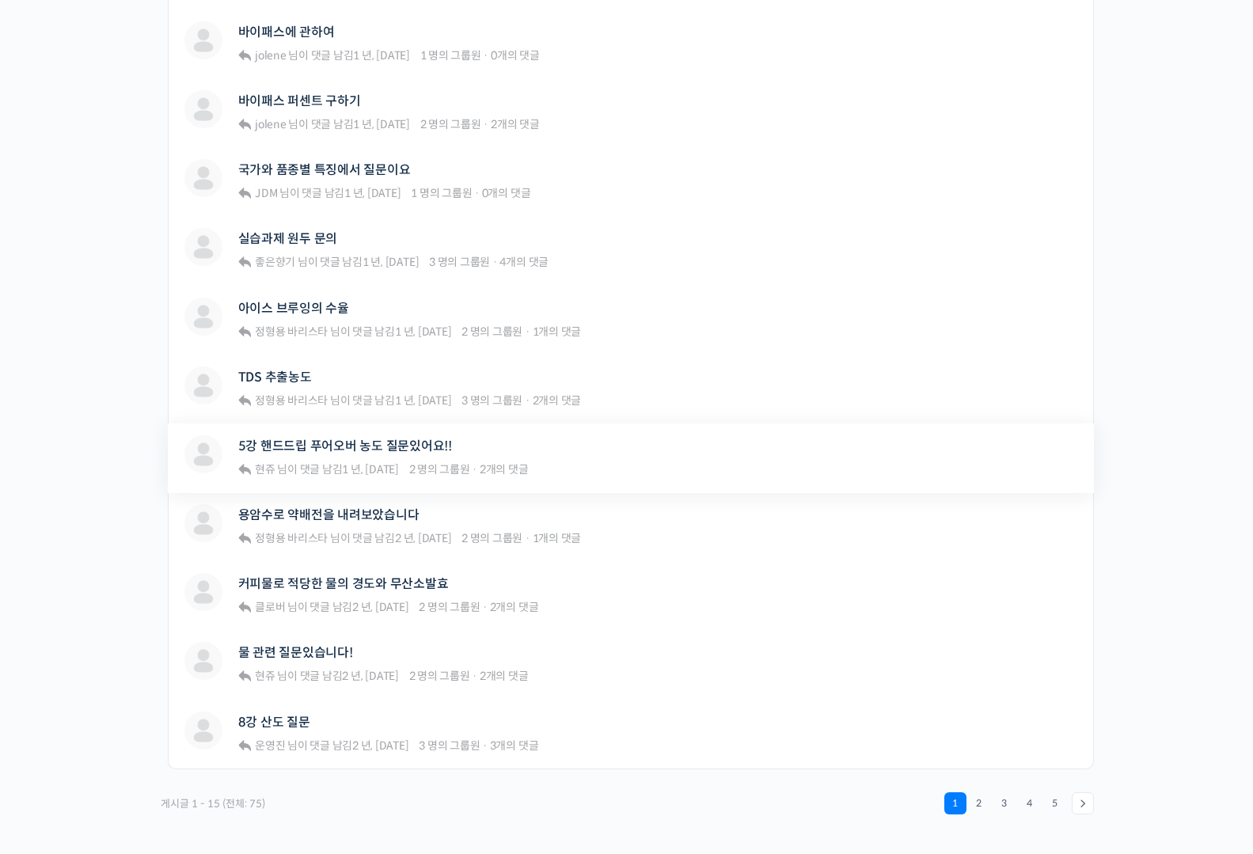
scroll to position [718, 0]
click at [381, 589] on link "커피물로 적당한 물의 경도와 무산소발효" at bounding box center [343, 582] width 210 height 15
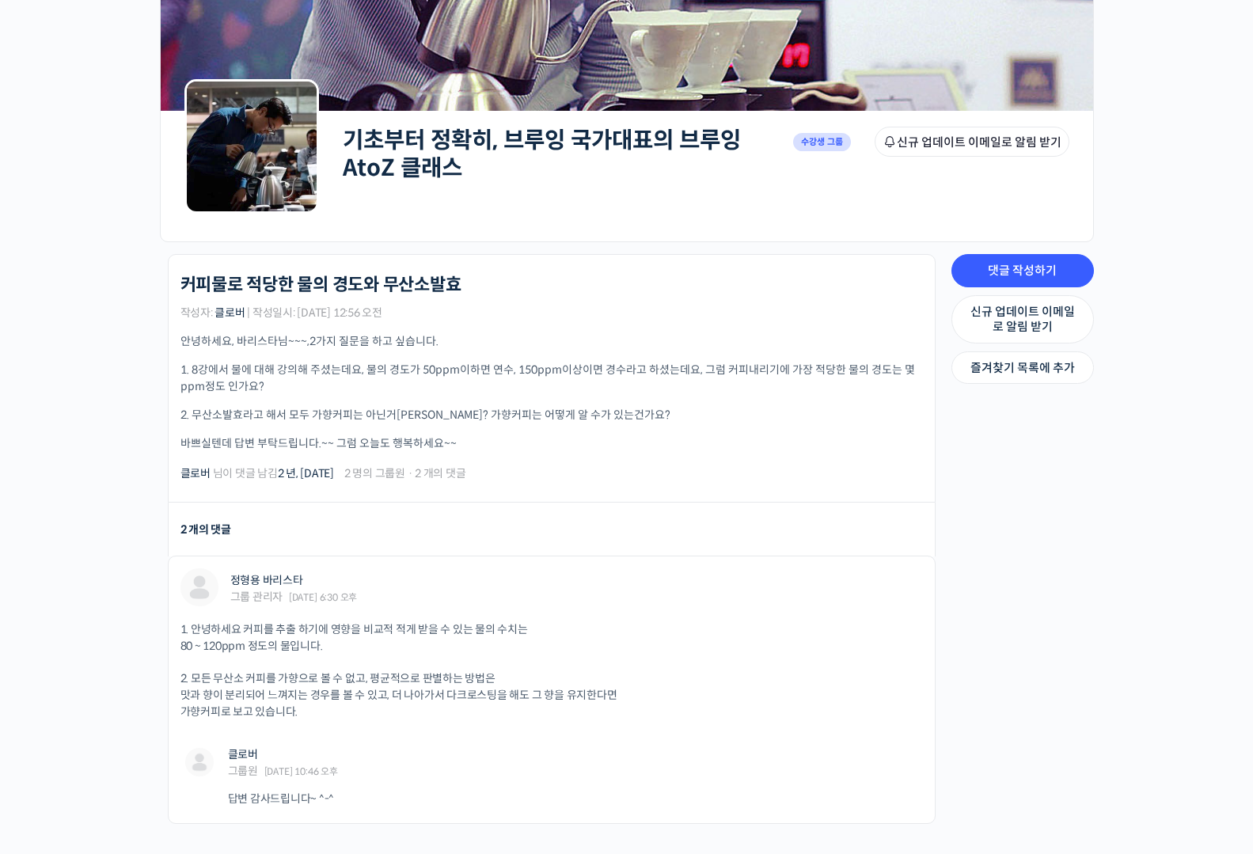
scroll to position [142, 0]
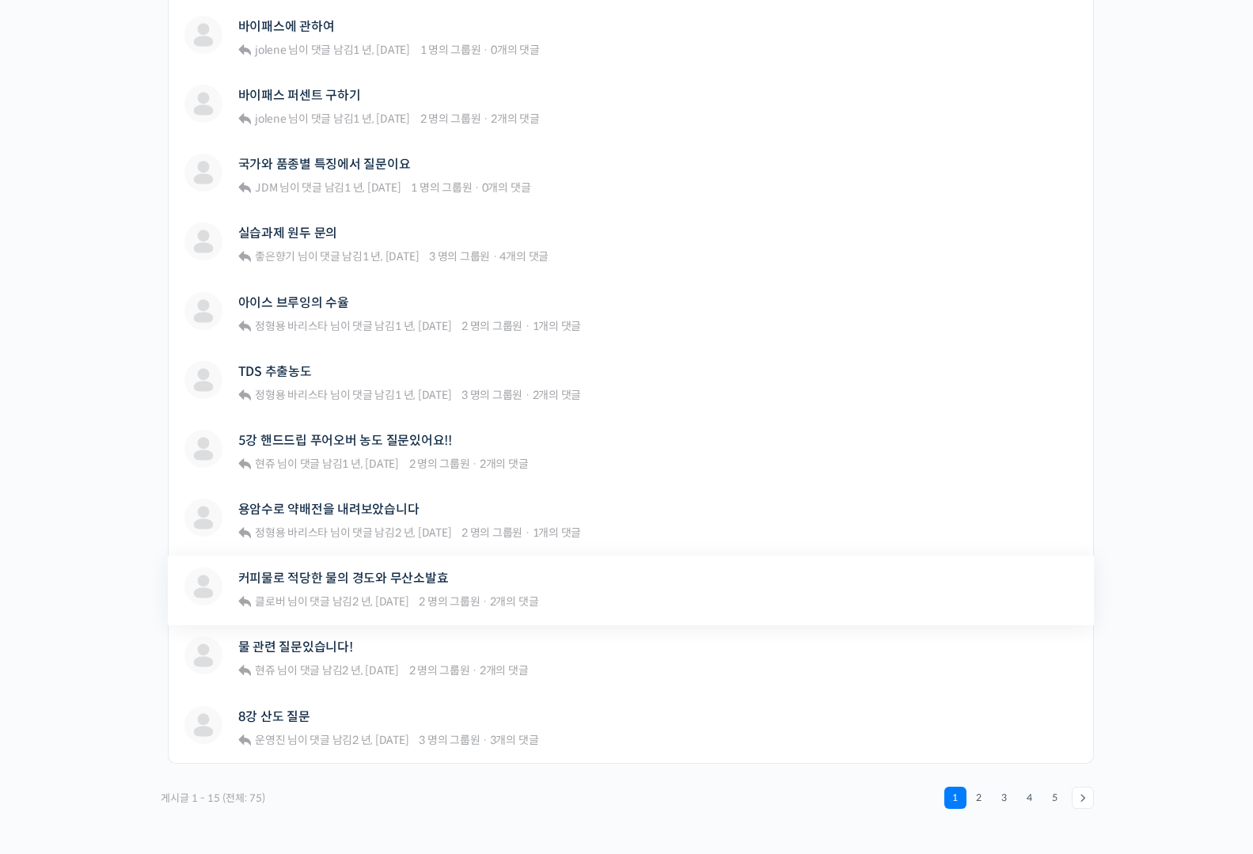
scroll to position [722, 0]
click at [977, 801] on link "2" at bounding box center [979, 798] width 22 height 22
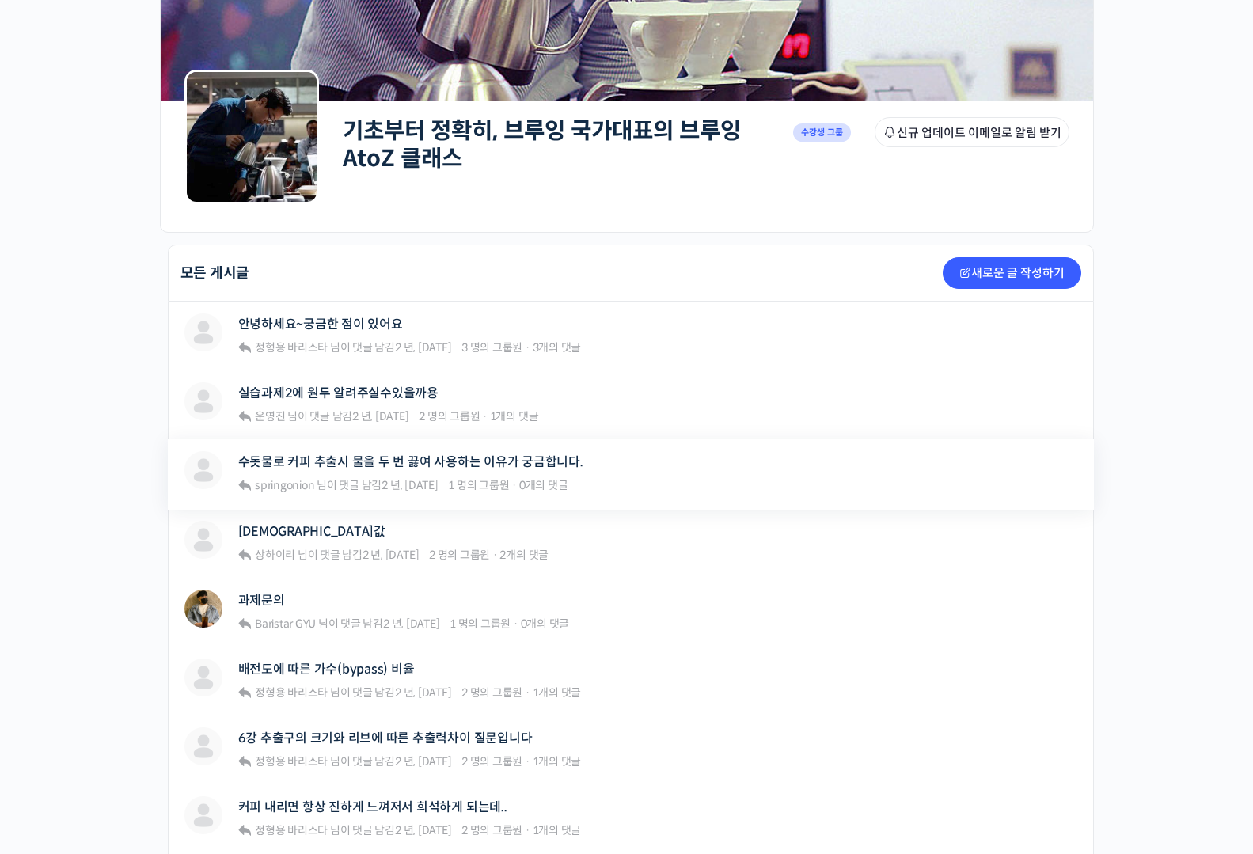
scroll to position [152, 0]
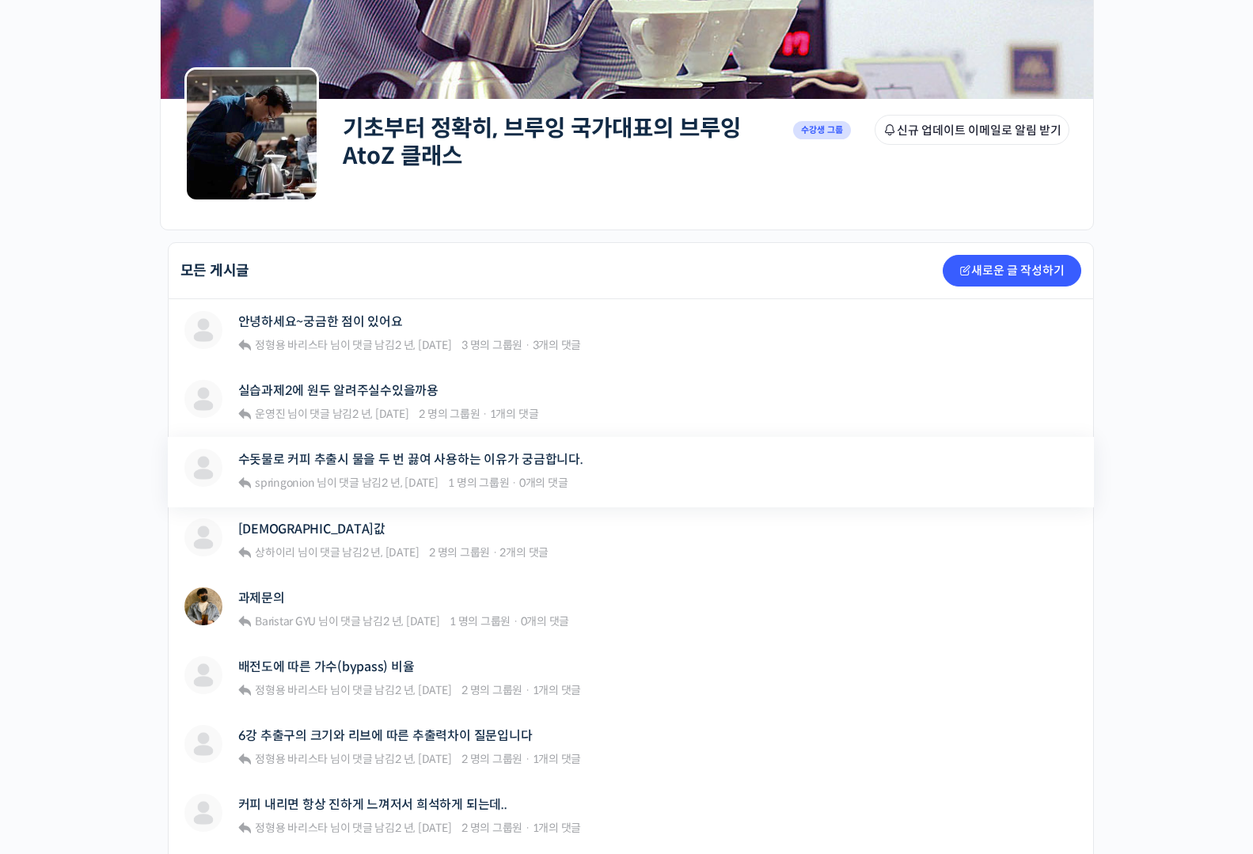
click at [498, 445] on div "springonion 수돗물로 커피 추출시 물을 두 번 끓여 사용하는 이유가 궁금합니다. springonion 님이 댓글 남김 2 년, [DA…" at bounding box center [631, 472] width 926 height 70
click at [498, 454] on link "수돗물로 커피 추출시 물을 두 번 끓여 사용하는 이유가 궁금합니다." at bounding box center [410, 459] width 345 height 15
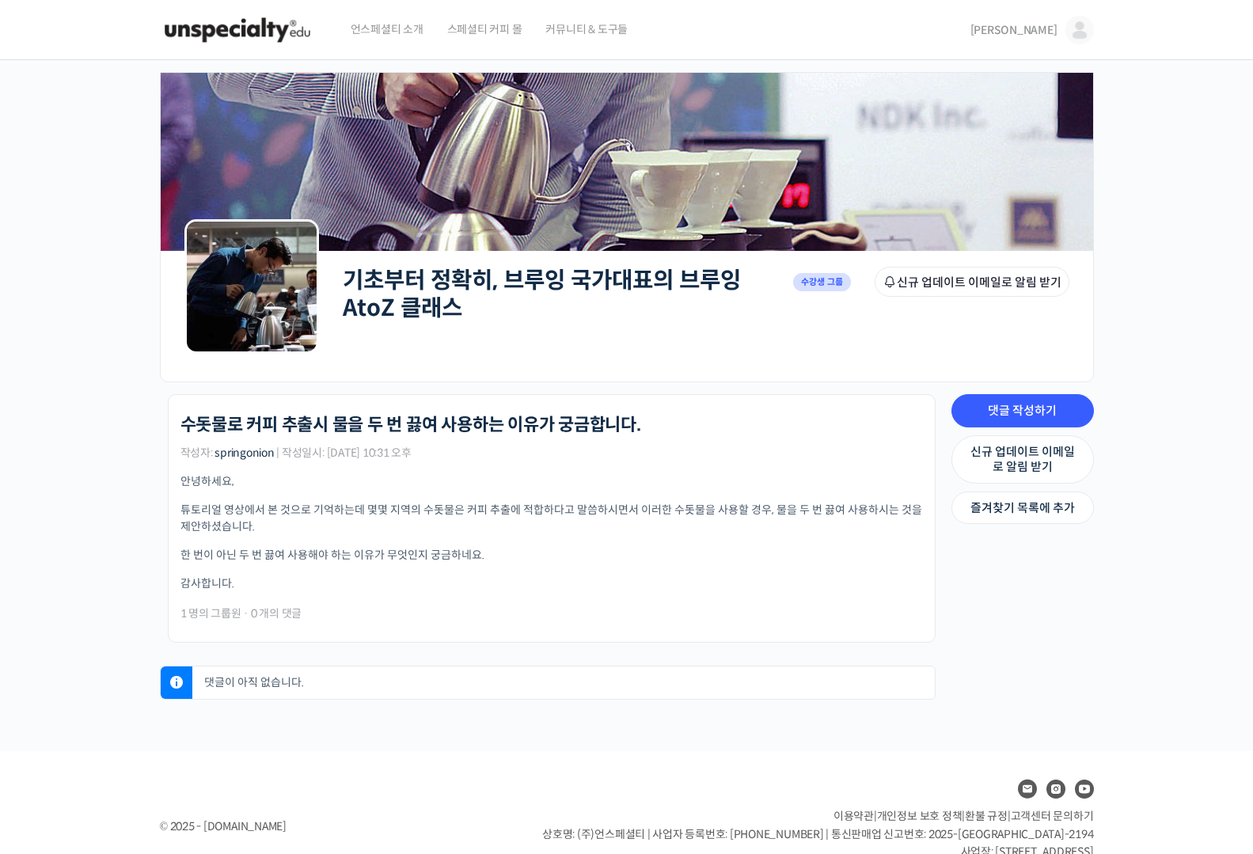
scroll to position [48, 0]
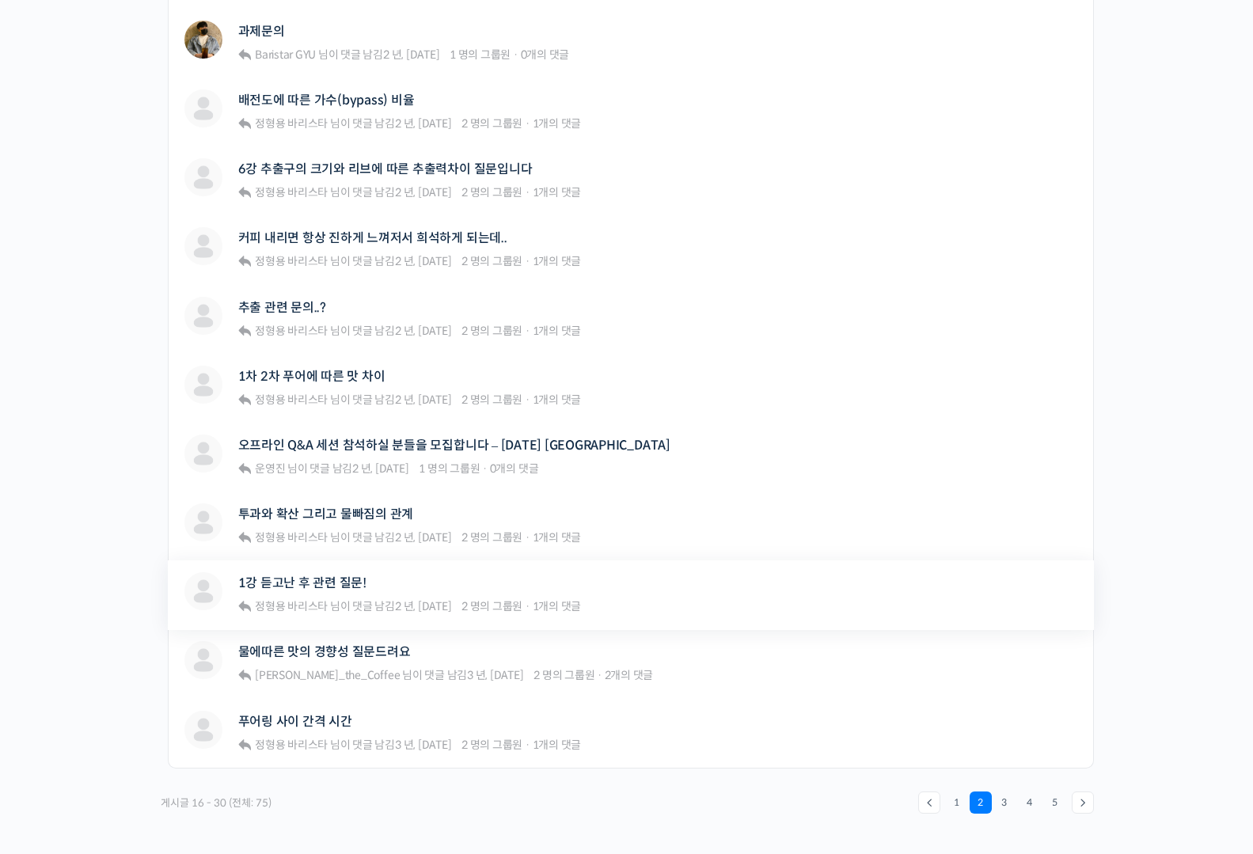
scroll to position [721, 0]
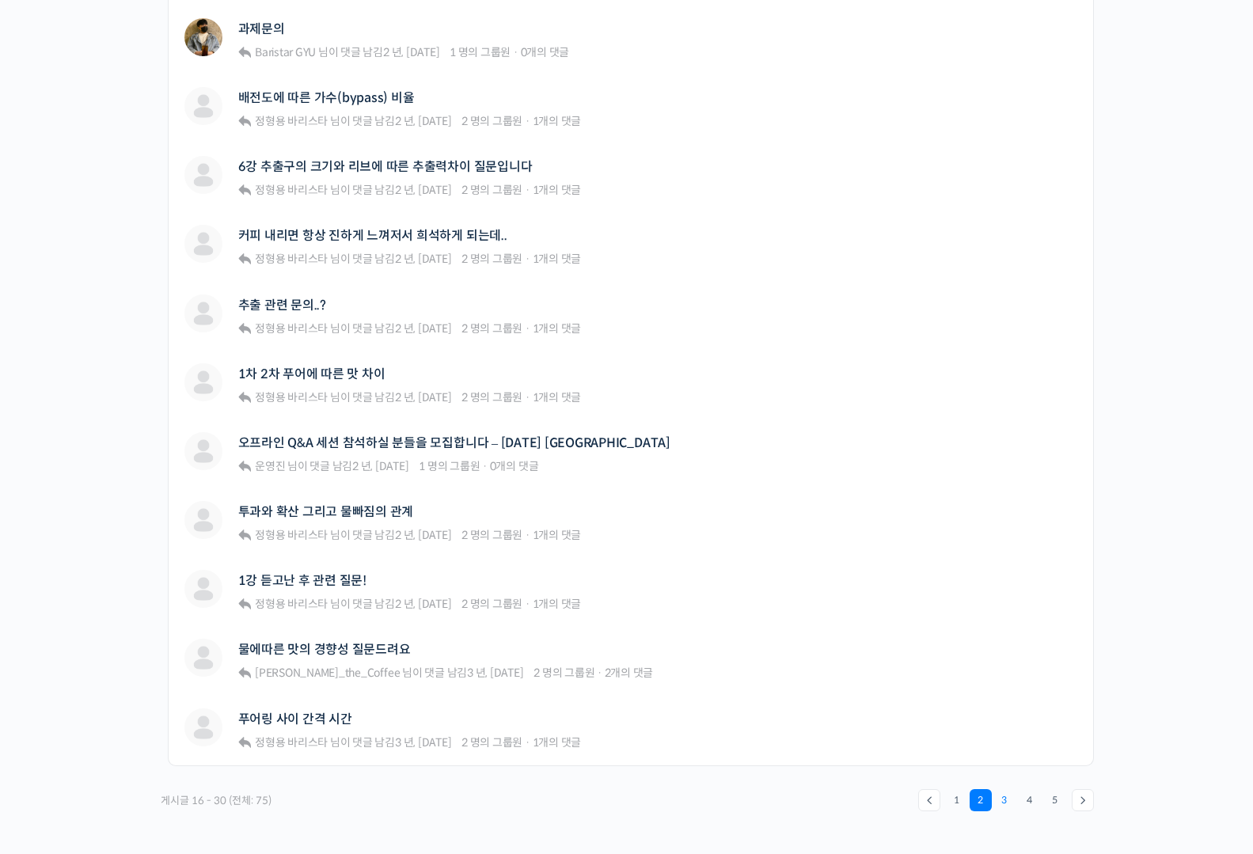
click at [1002, 799] on link "3" at bounding box center [1004, 800] width 22 height 22
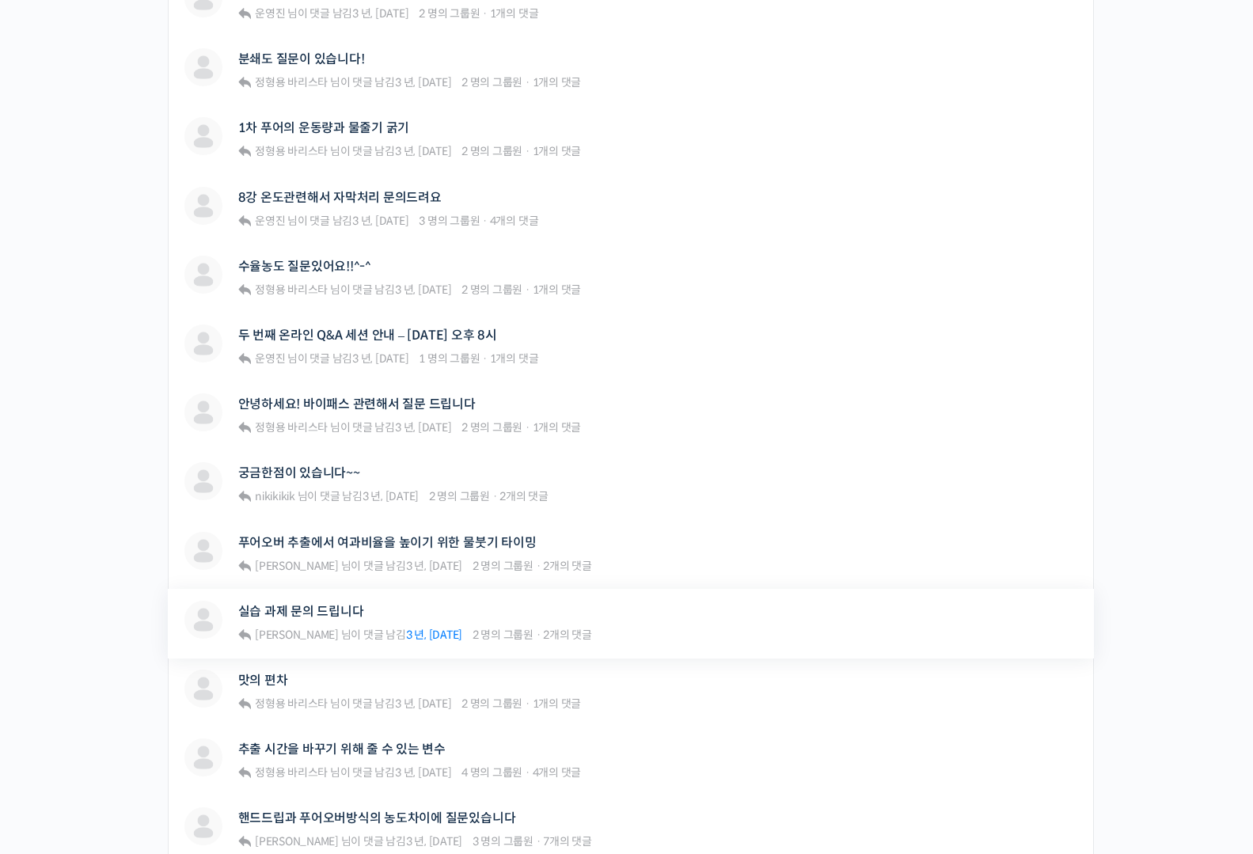
scroll to position [488, 0]
